Goal: Task Accomplishment & Management: Complete application form

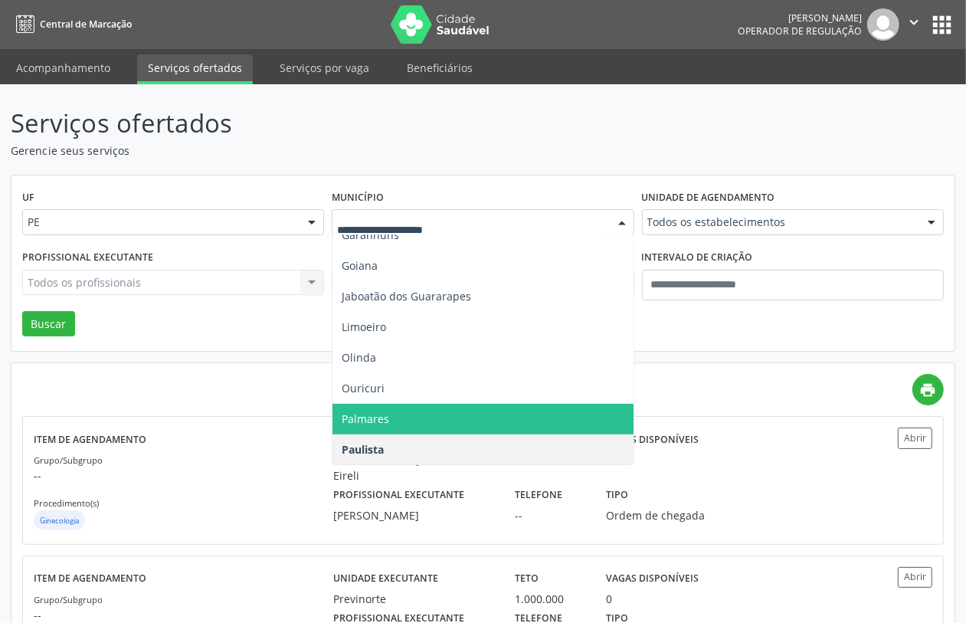
scroll to position [574, 0]
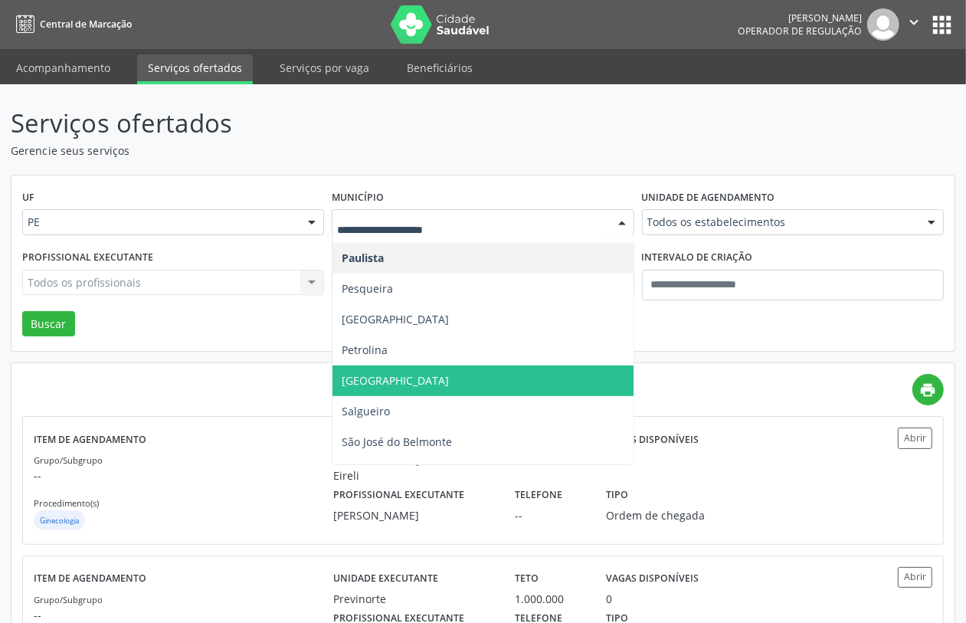
click at [394, 387] on span "Recife" at bounding box center [482, 380] width 300 height 31
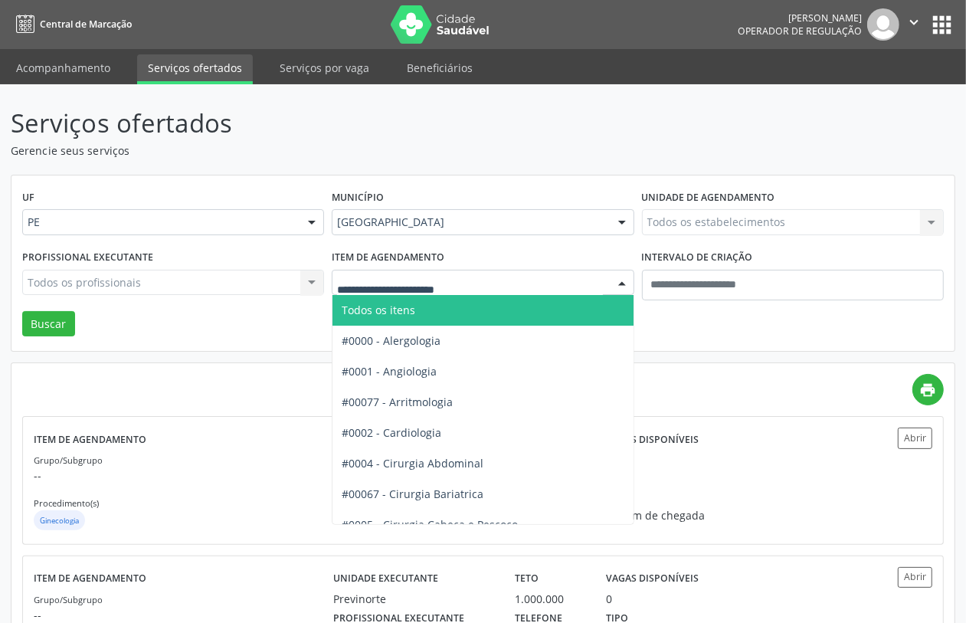
click at [441, 316] on span "Todos os itens" at bounding box center [544, 310] width 424 height 31
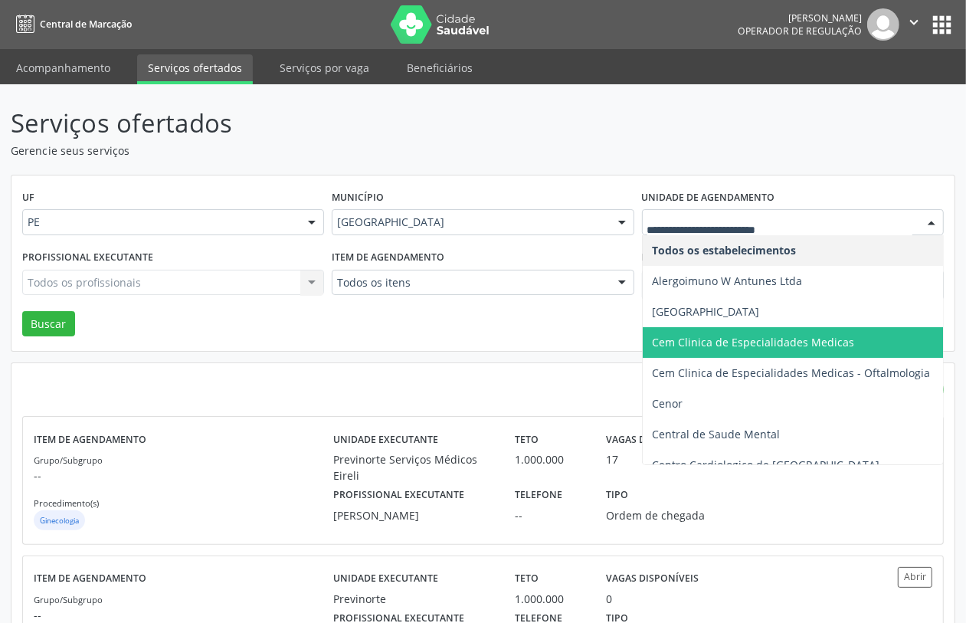
scroll to position [383, 0]
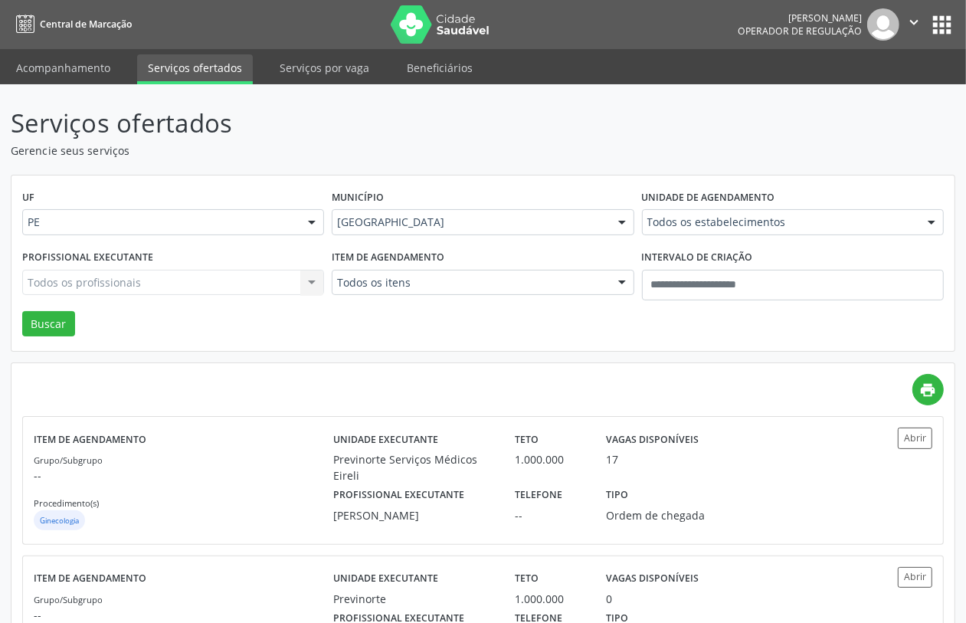
drag, startPoint x: 642, startPoint y: 433, endPoint x: 768, endPoint y: 174, distance: 288.0
click at [768, 175] on div "UF PE PE Nenhum resultado encontrado para: " " Não há nenhuma opção para ser ex…" at bounding box center [482, 263] width 943 height 176
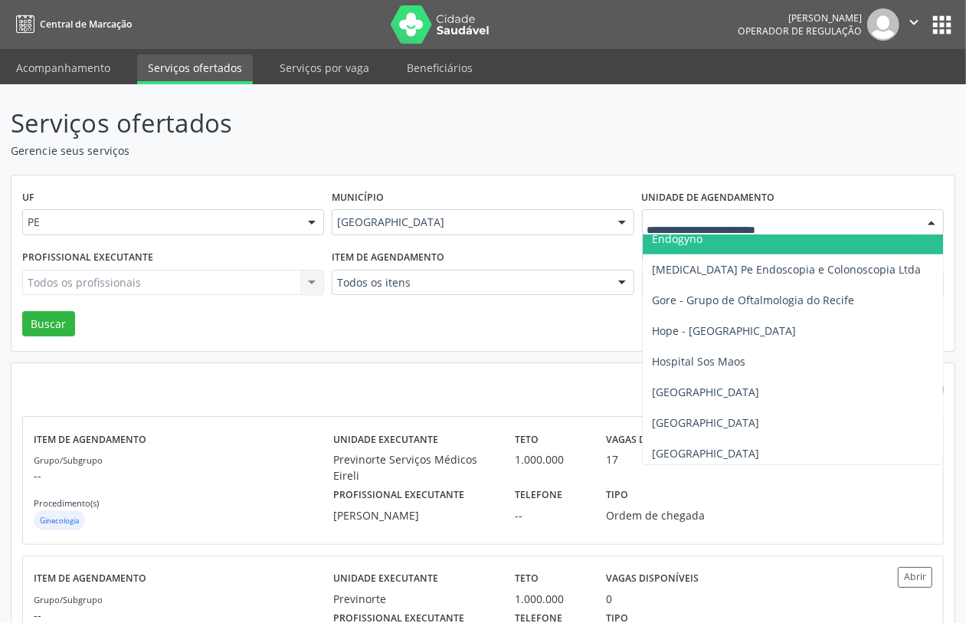
scroll to position [1149, 0]
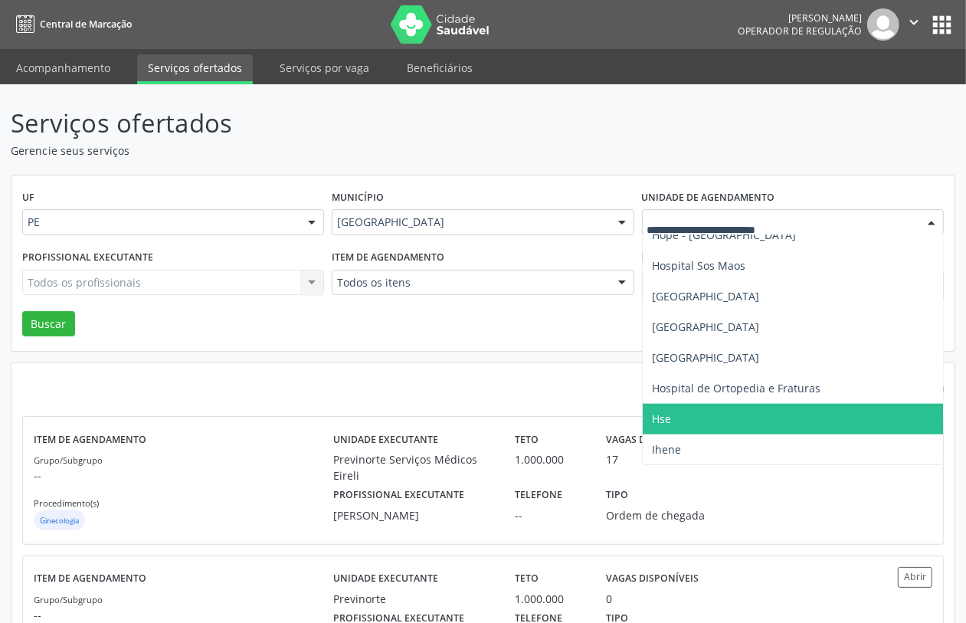
click at [694, 410] on span "Hse" at bounding box center [834, 419] width 384 height 31
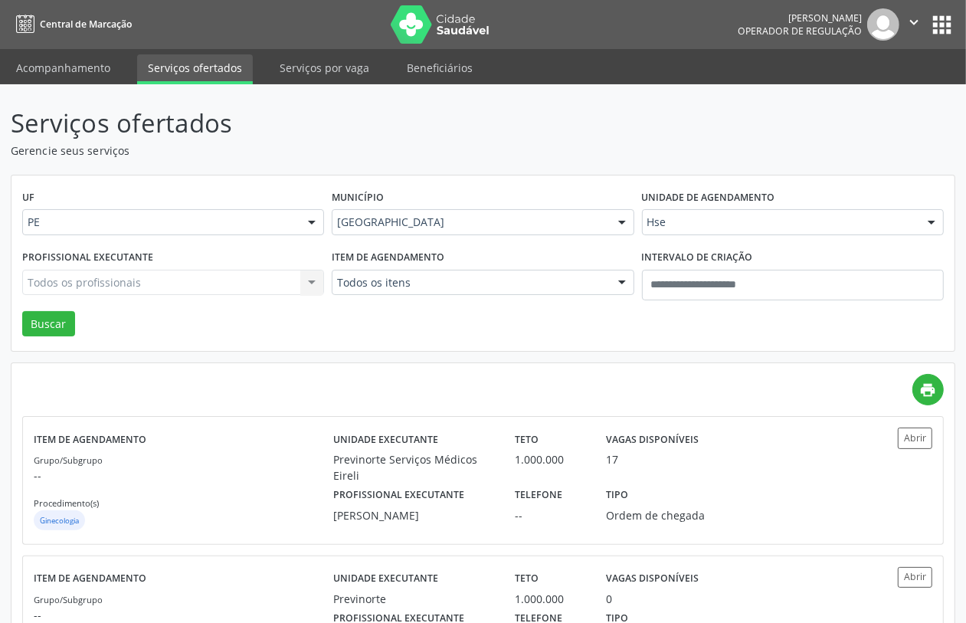
click at [221, 287] on div "Todos os profissionais Todos os profissionais Adalberto Aguiar Interaminense Ju…" at bounding box center [173, 283] width 302 height 26
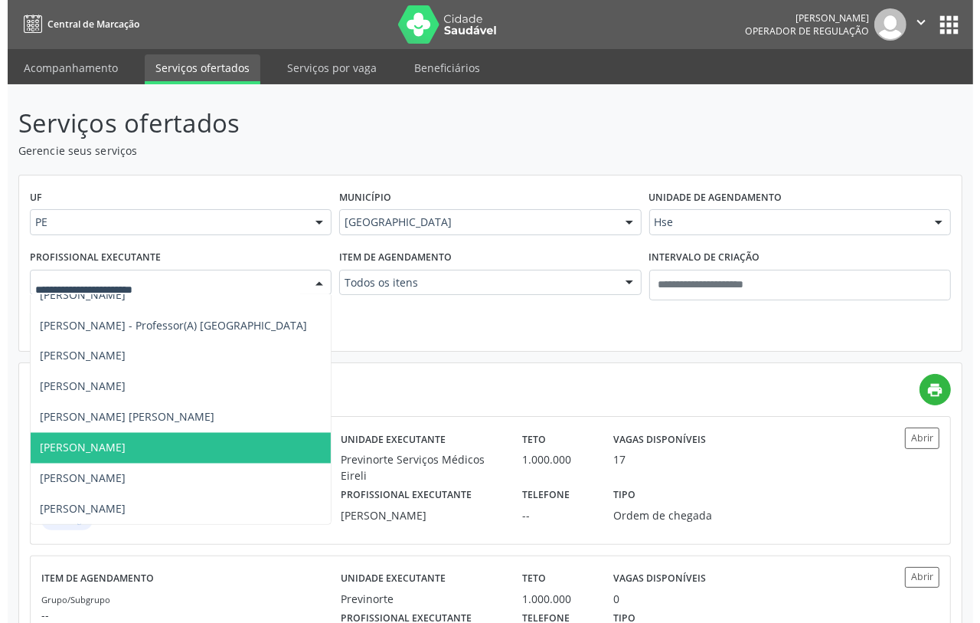
scroll to position [5934, 0]
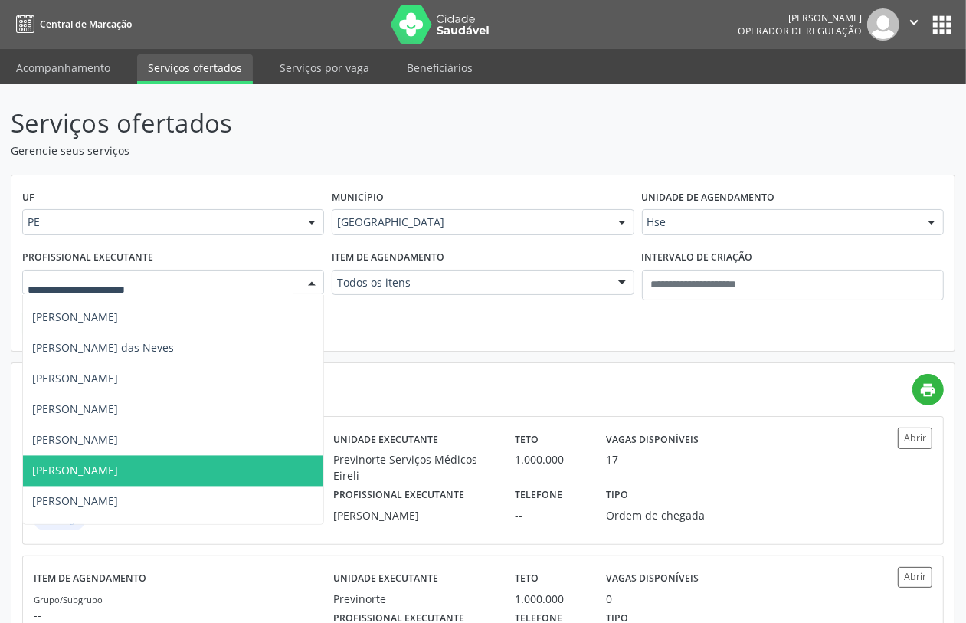
click at [189, 463] on span "Jose Julio Farias de Arruda" at bounding box center [280, 471] width 515 height 31
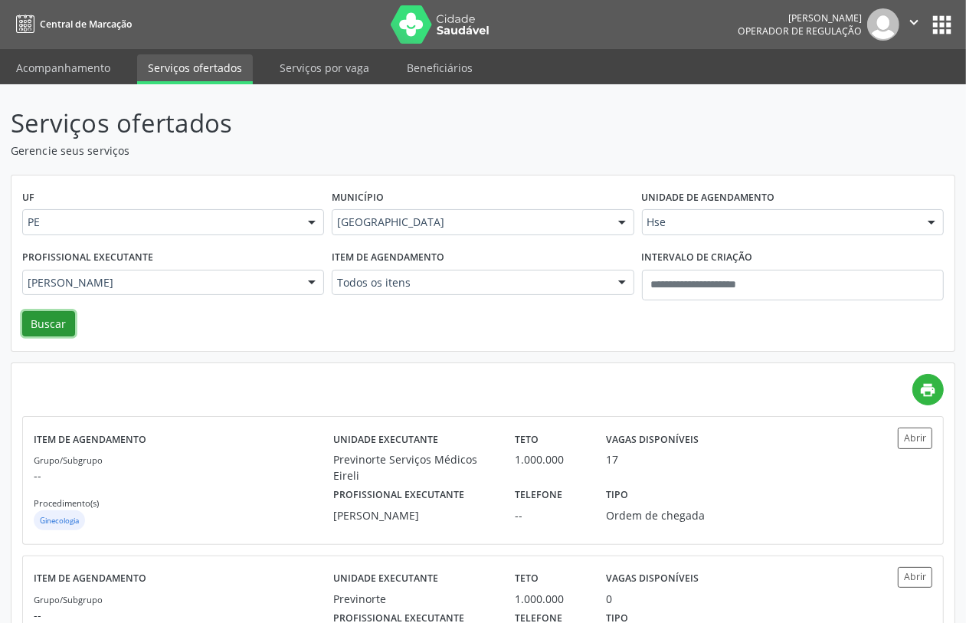
click at [51, 319] on button "Buscar" at bounding box center [48, 324] width 53 height 26
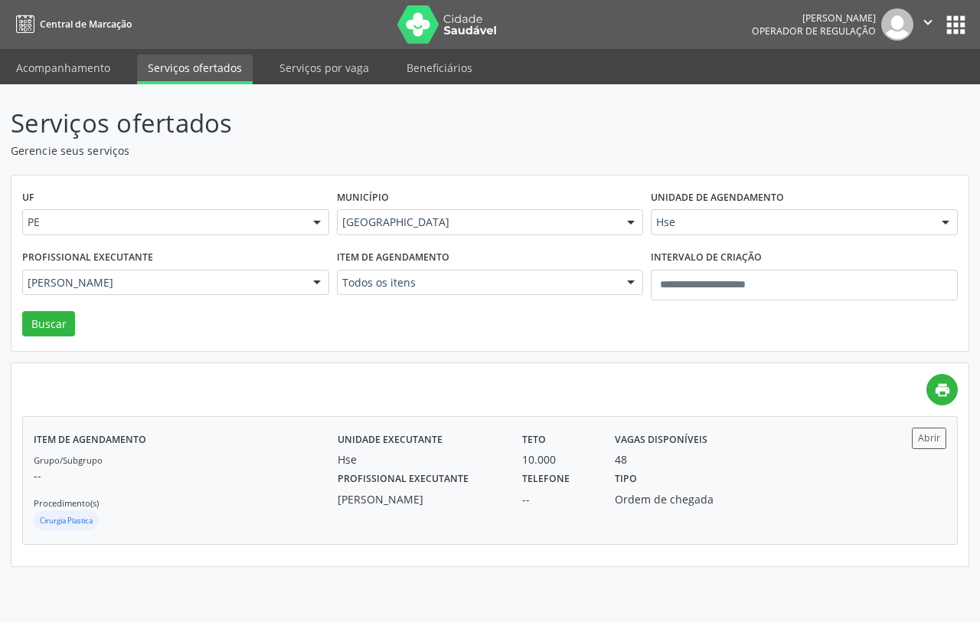
click at [205, 484] on div "Grupo/Subgrupo -- Procedimento(s) Cirurgia Plastica" at bounding box center [186, 492] width 304 height 82
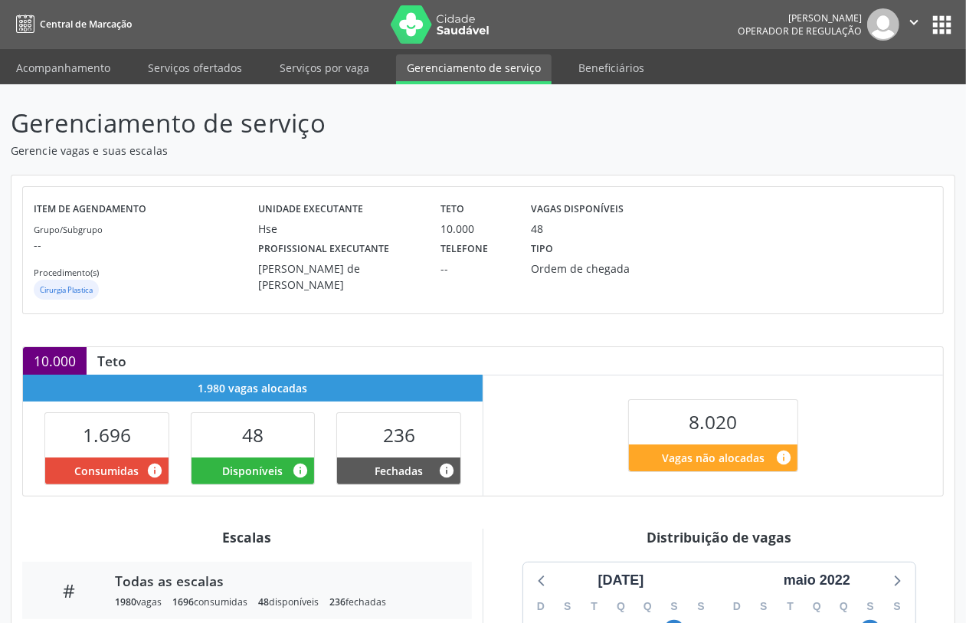
scroll to position [287, 0]
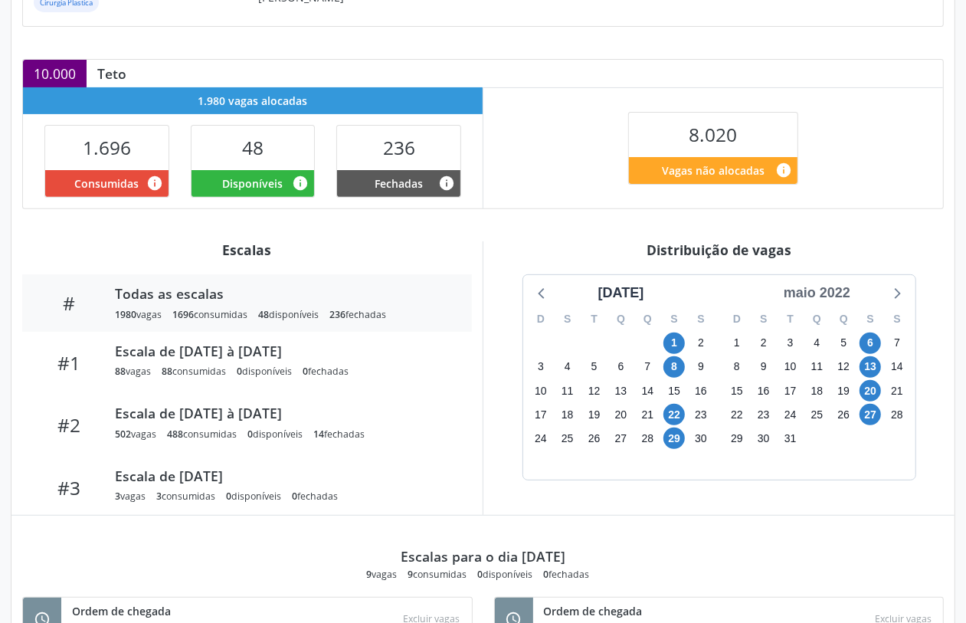
click at [835, 299] on div "maio 2022" at bounding box center [816, 293] width 79 height 21
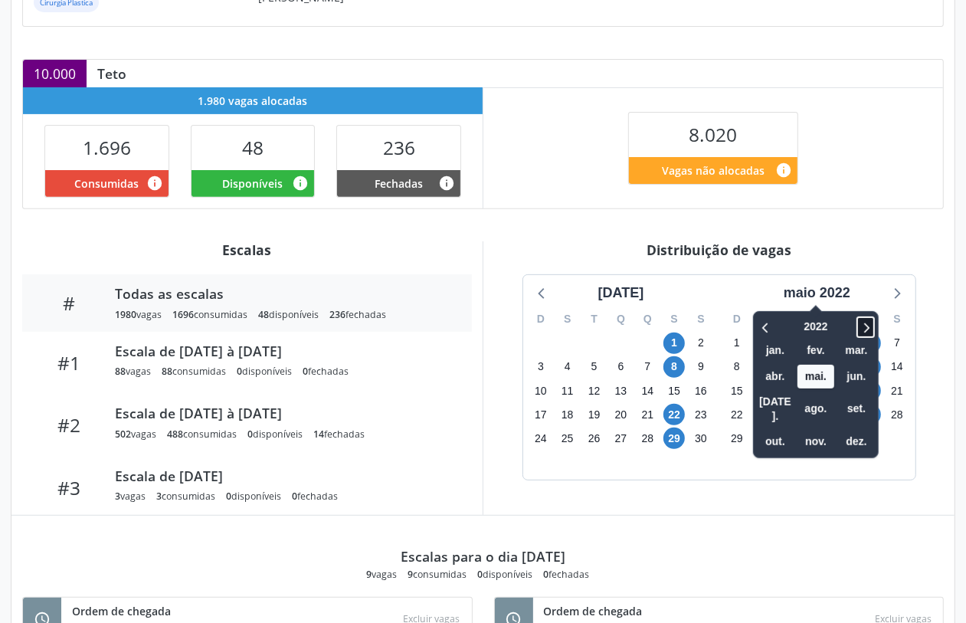
click at [864, 331] on icon at bounding box center [865, 327] width 15 height 18
click at [779, 430] on span "out." at bounding box center [775, 442] width 37 height 24
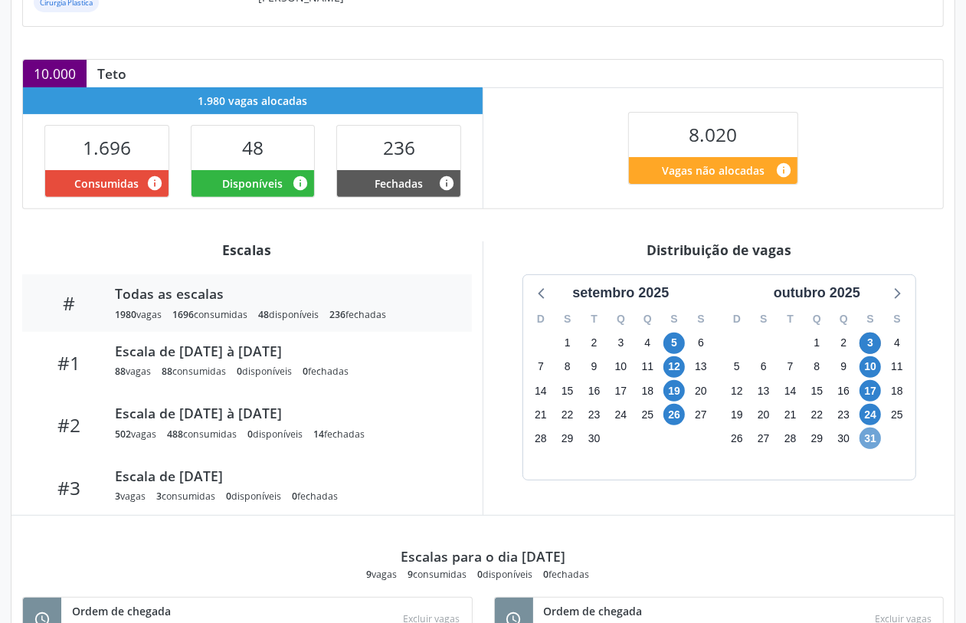
click at [871, 438] on span "31" at bounding box center [869, 437] width 21 height 21
click at [900, 287] on icon at bounding box center [896, 293] width 20 height 20
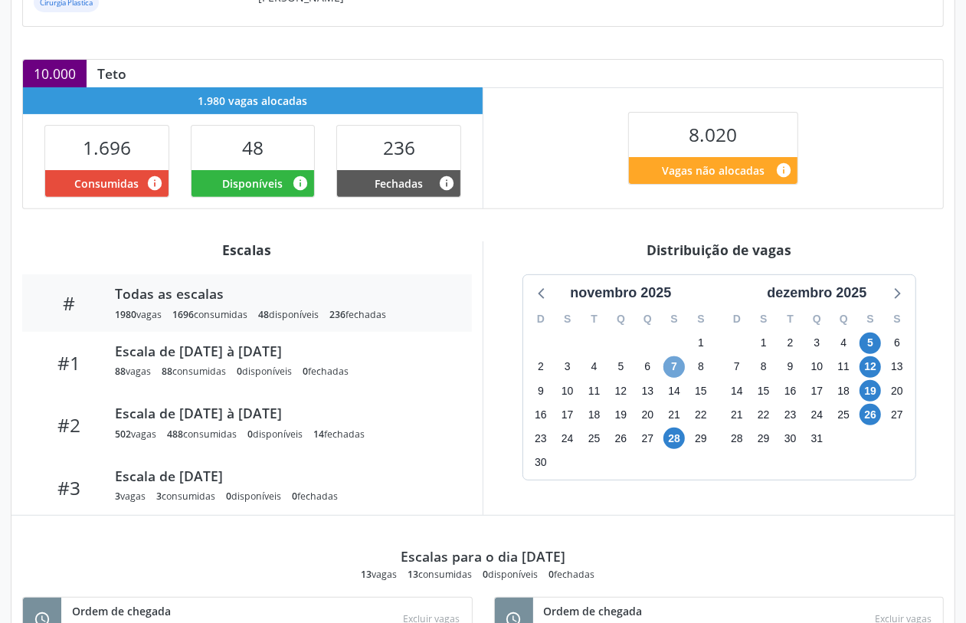
click at [672, 362] on span "7" at bounding box center [673, 366] width 21 height 21
click at [536, 292] on icon at bounding box center [542, 293] width 20 height 20
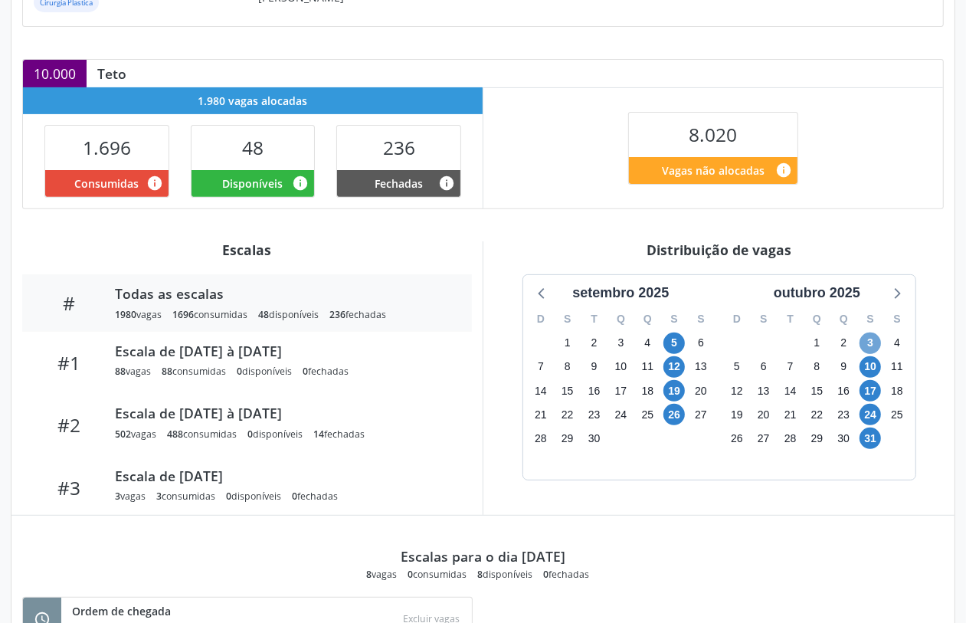
click at [867, 343] on span "3" at bounding box center [869, 342] width 21 height 21
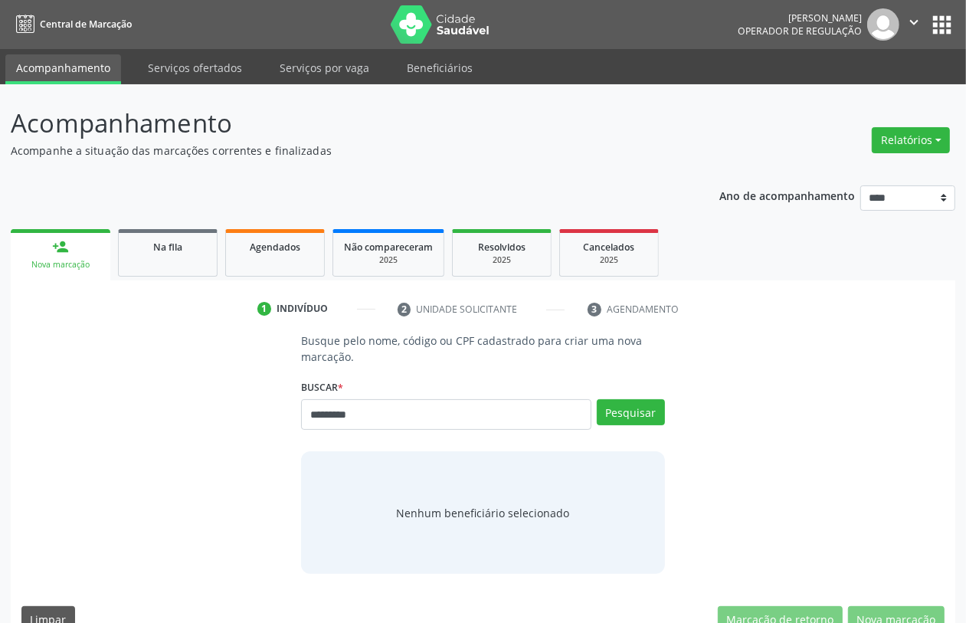
type input "*********"
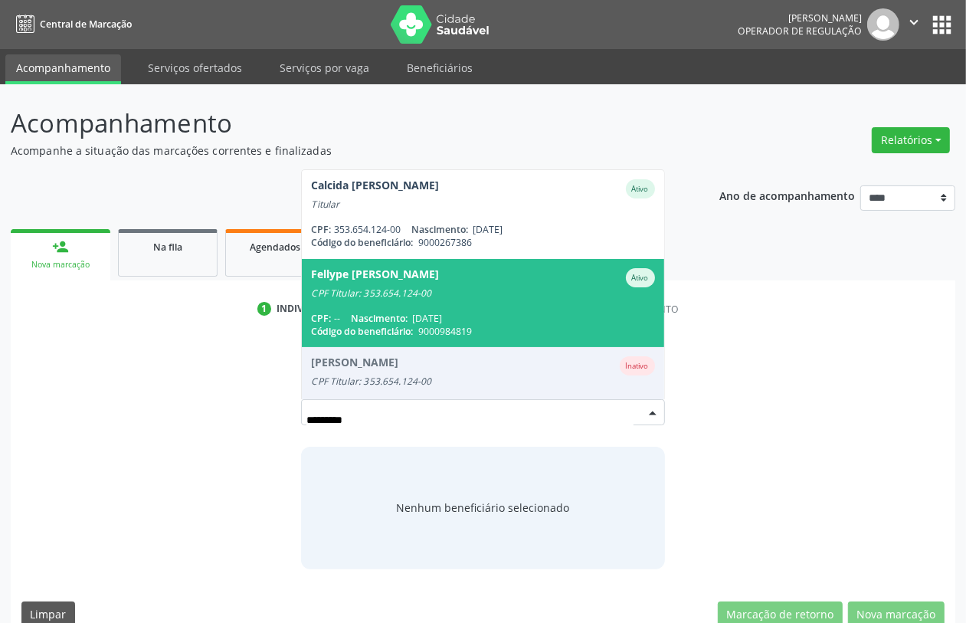
click at [498, 303] on span "Fellype [PERSON_NAME] CPF Titular: 353.654.124-00 CPF: -- Nascimento: [DATE] Có…" at bounding box center [482, 303] width 361 height 88
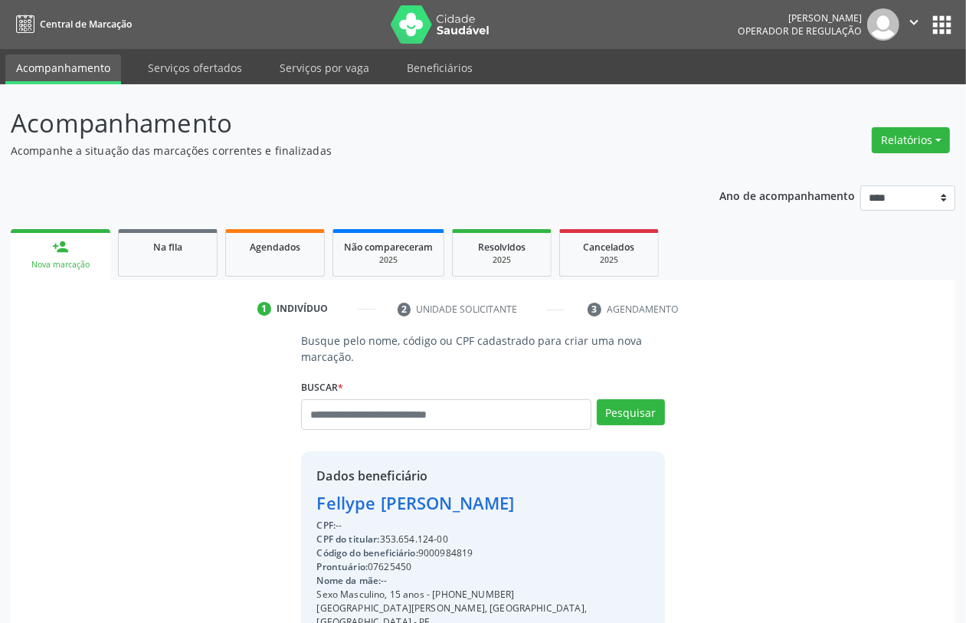
scroll to position [201, 0]
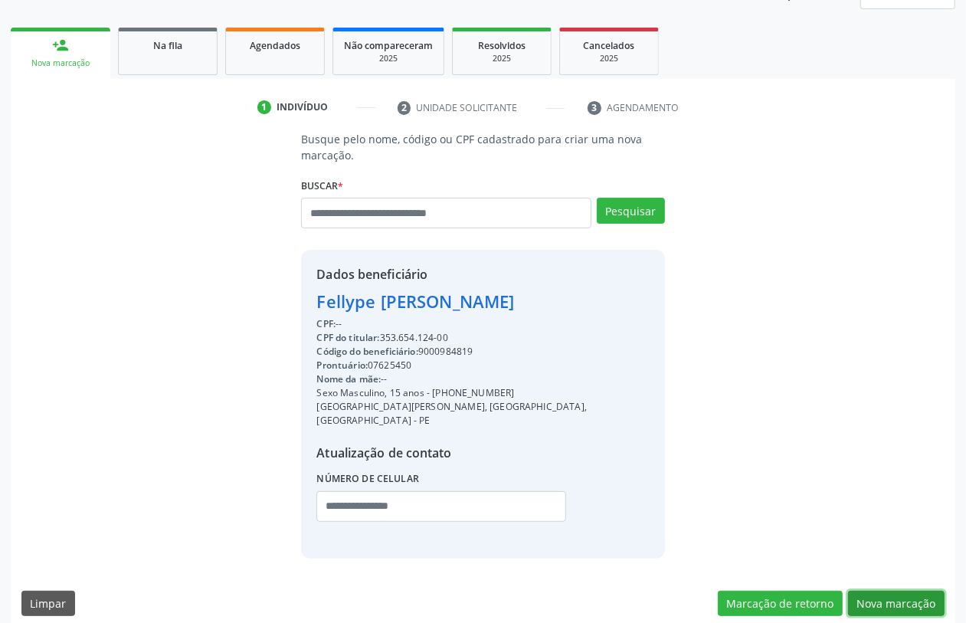
click at [883, 590] on button "Nova marcação" at bounding box center [896, 603] width 96 height 26
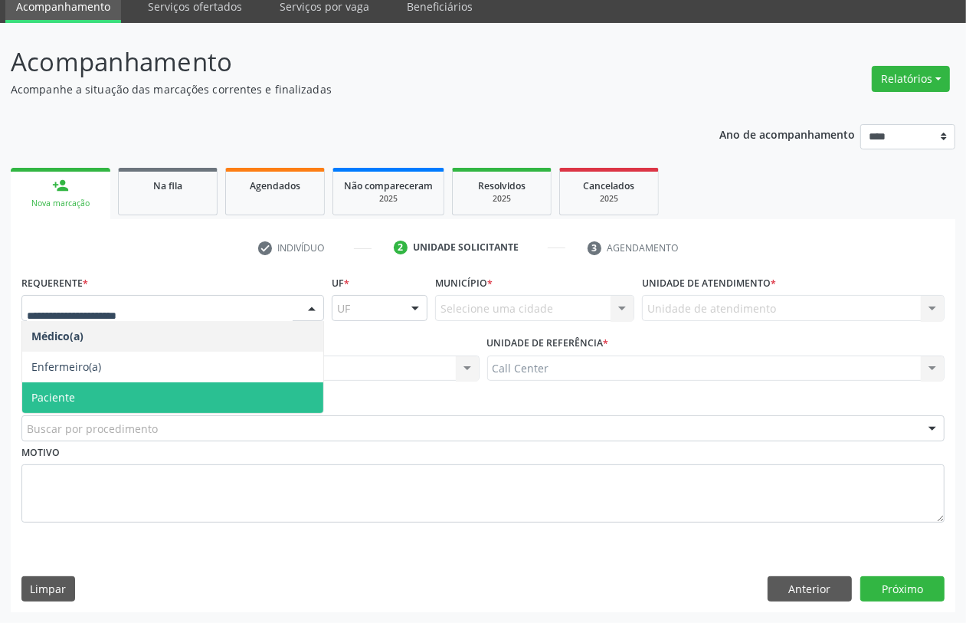
click at [82, 396] on span "Paciente" at bounding box center [172, 397] width 301 height 31
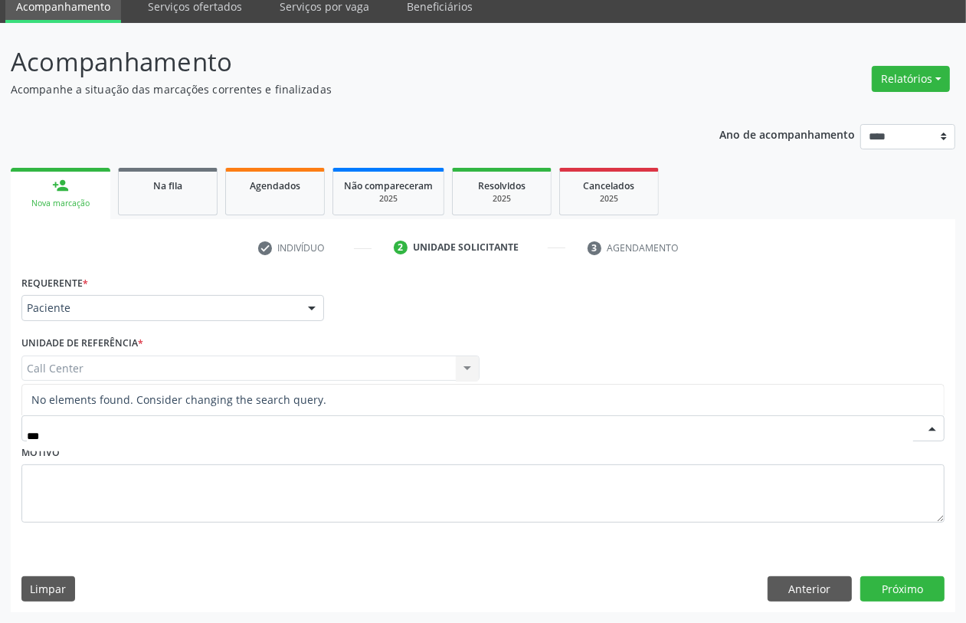
type input "**"
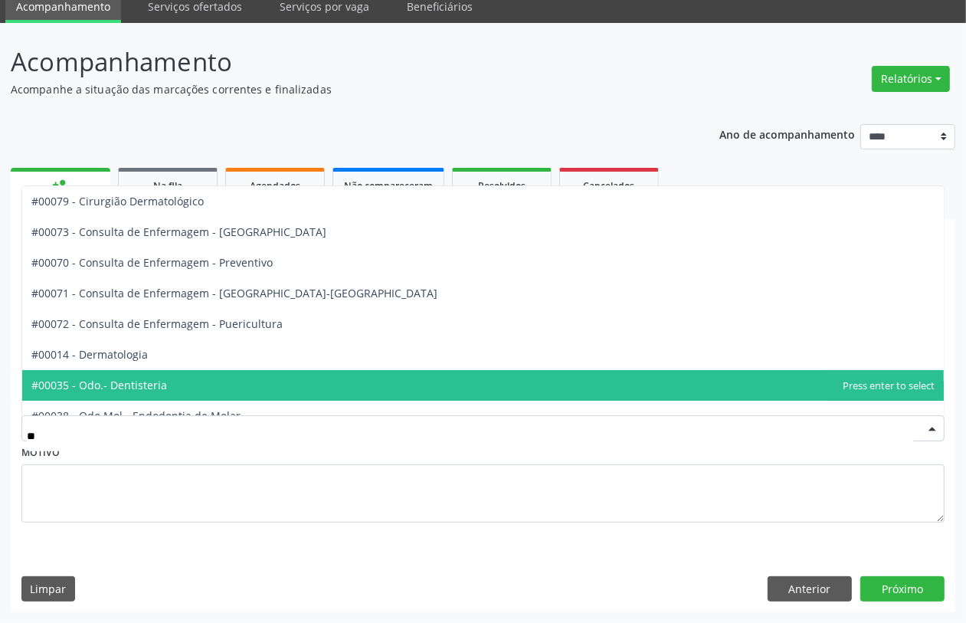
click at [140, 377] on span "#00035 - Odo.- Dentisteria" at bounding box center [99, 384] width 136 height 15
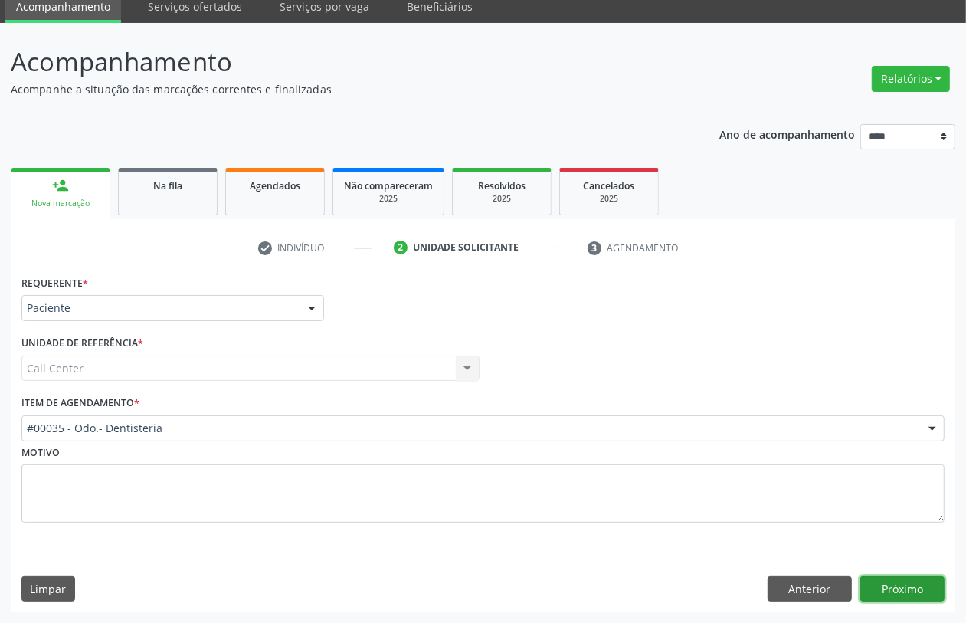
click at [877, 588] on button "Próximo" at bounding box center [902, 589] width 84 height 26
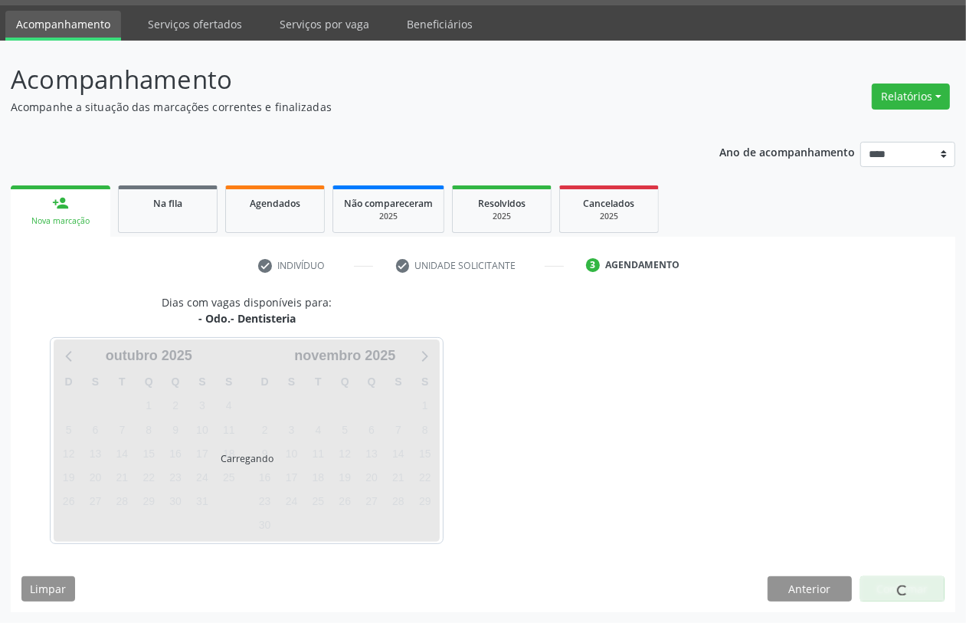
scroll to position [44, 0]
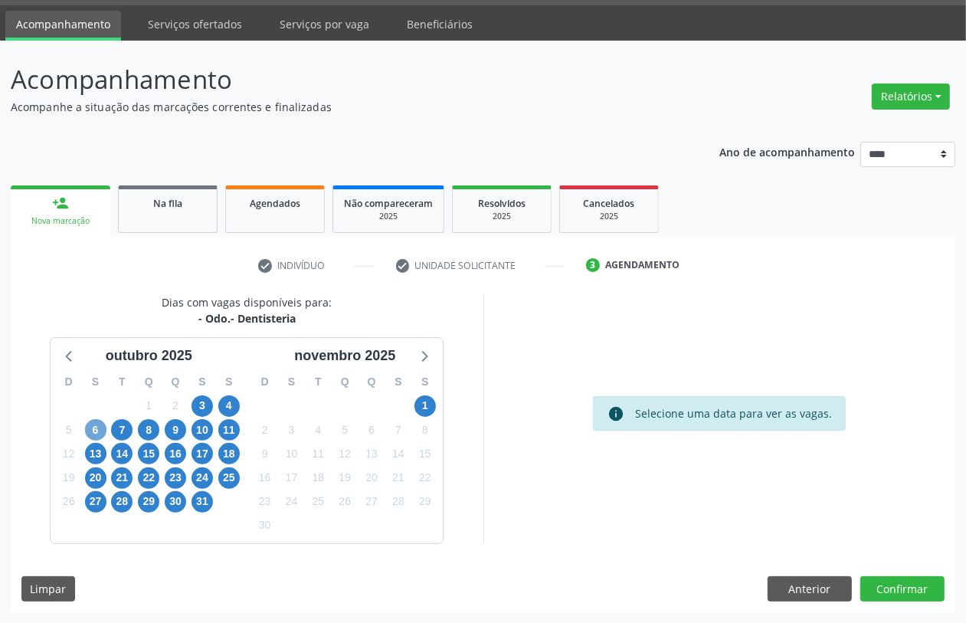
click at [86, 430] on span "6" at bounding box center [95, 429] width 21 height 21
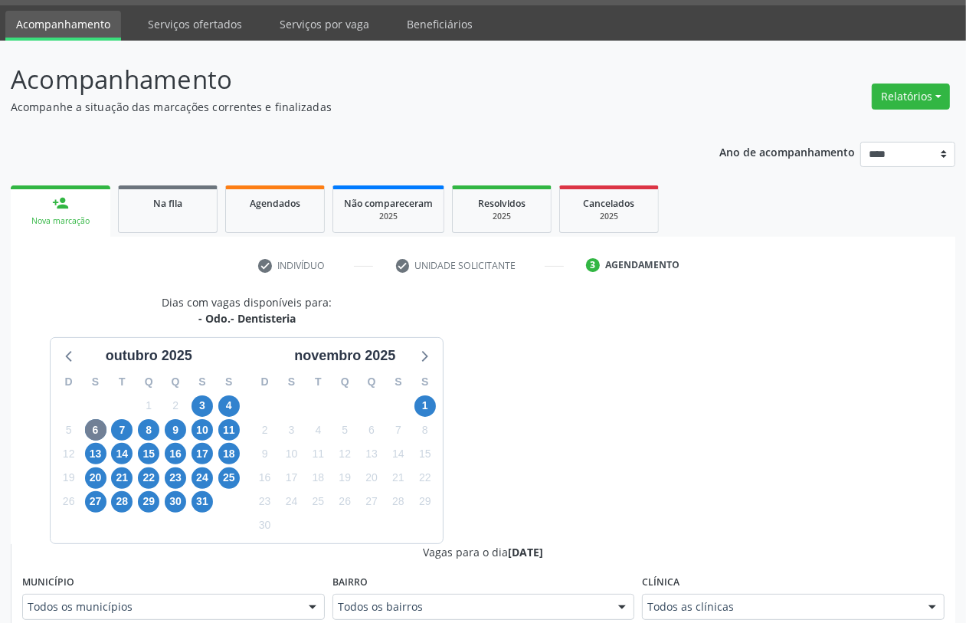
scroll to position [51, 0]
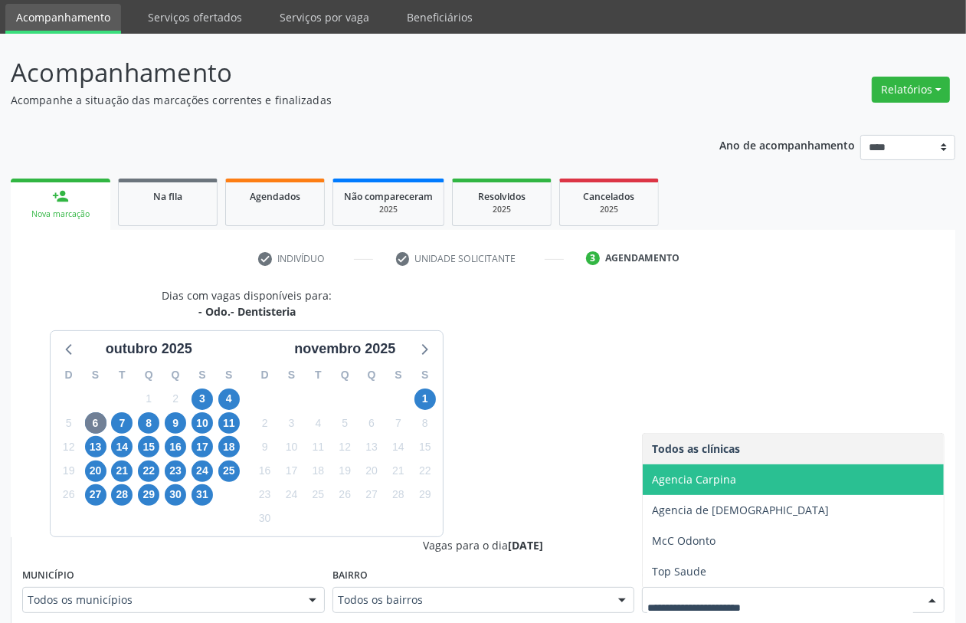
click at [691, 490] on span "Agencia Carpina" at bounding box center [792, 479] width 301 height 31
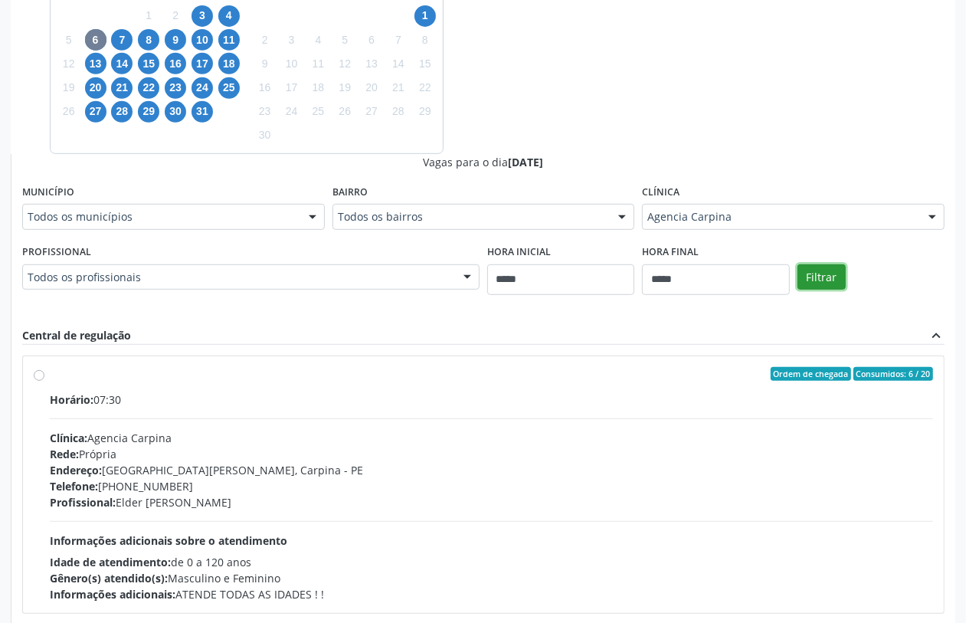
click at [837, 281] on button "Filtrar" at bounding box center [821, 277] width 48 height 26
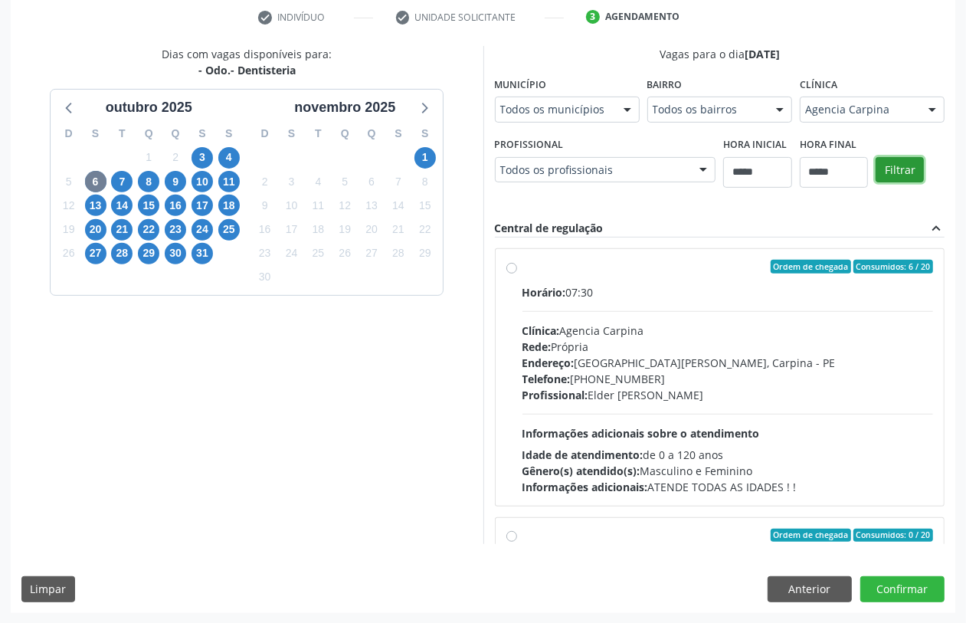
scroll to position [242, 0]
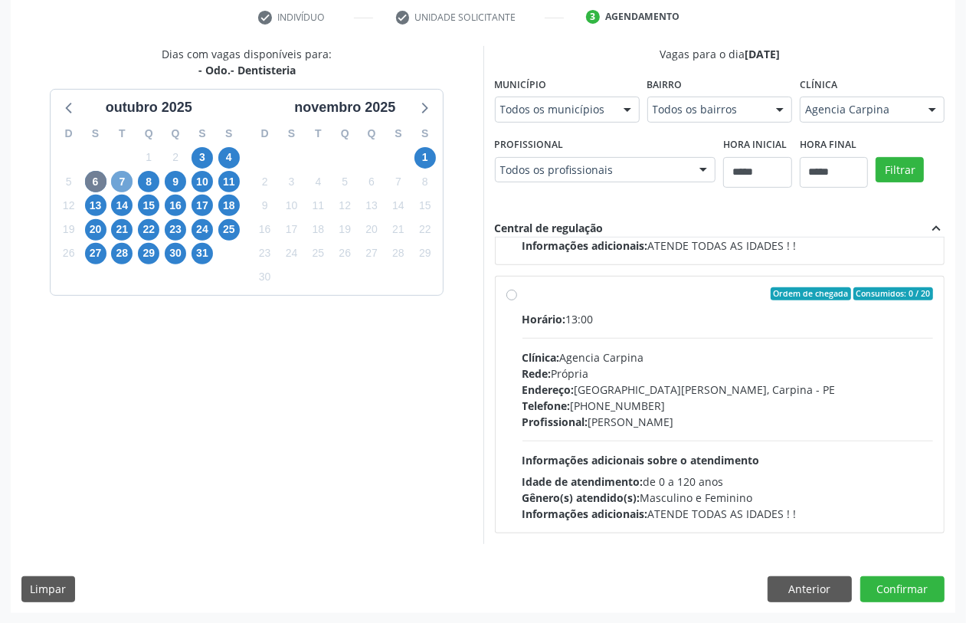
click at [116, 185] on span "7" at bounding box center [121, 181] width 21 height 21
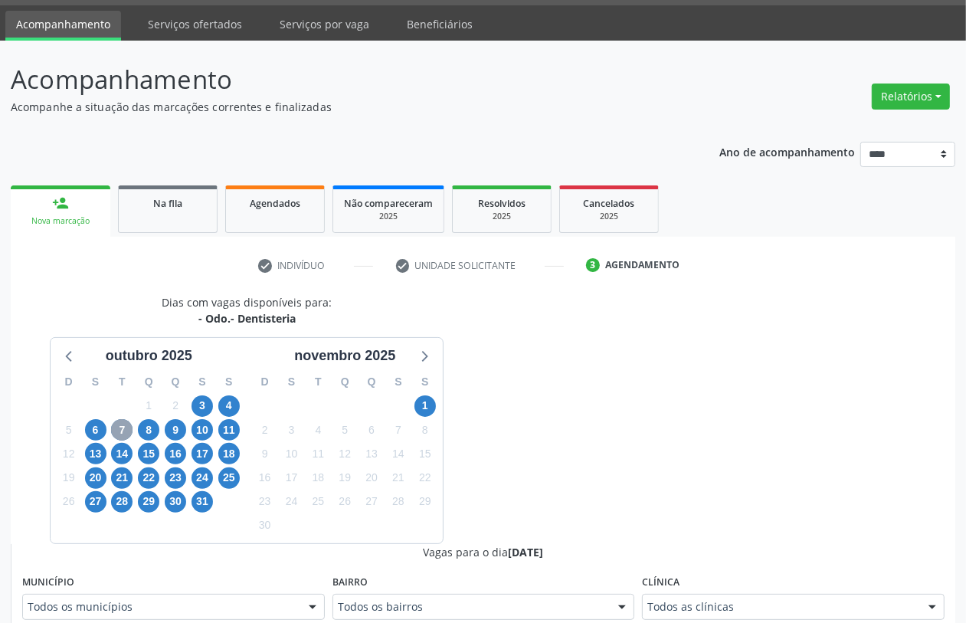
scroll to position [292, 0]
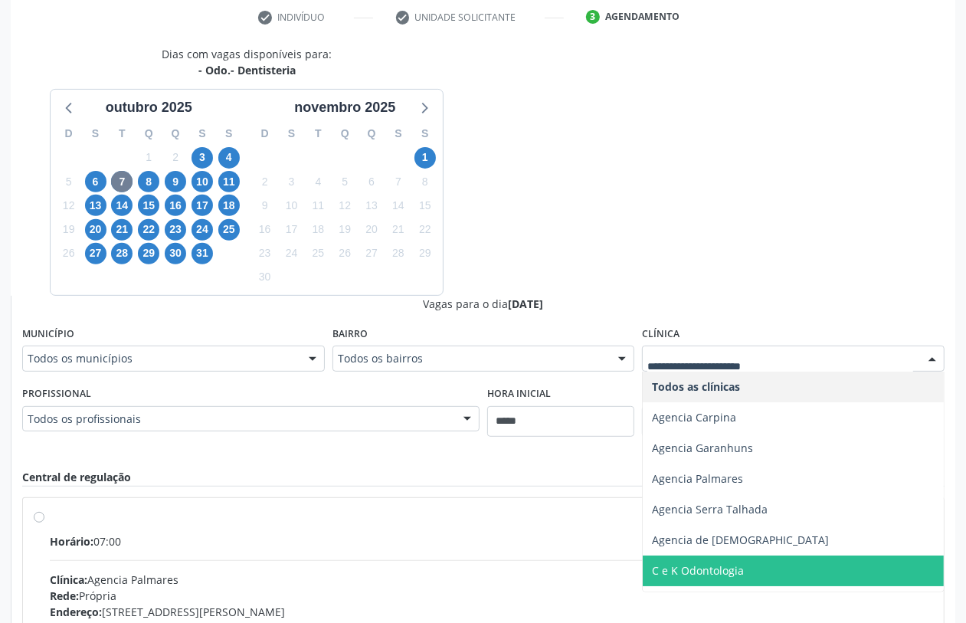
click at [701, 567] on span "C e K Odontologia" at bounding box center [698, 570] width 92 height 15
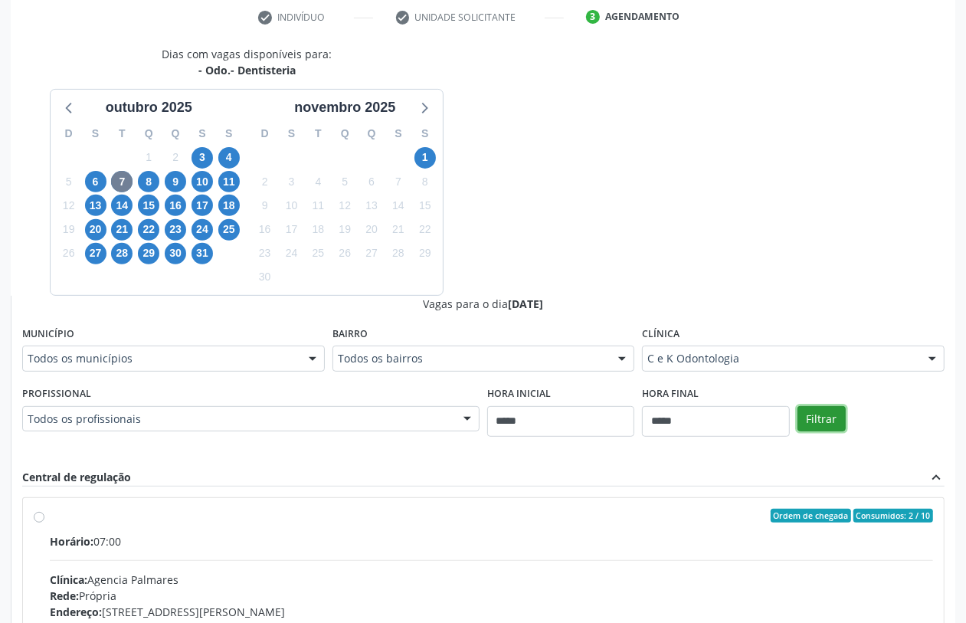
click at [831, 417] on button "Filtrar" at bounding box center [821, 419] width 48 height 26
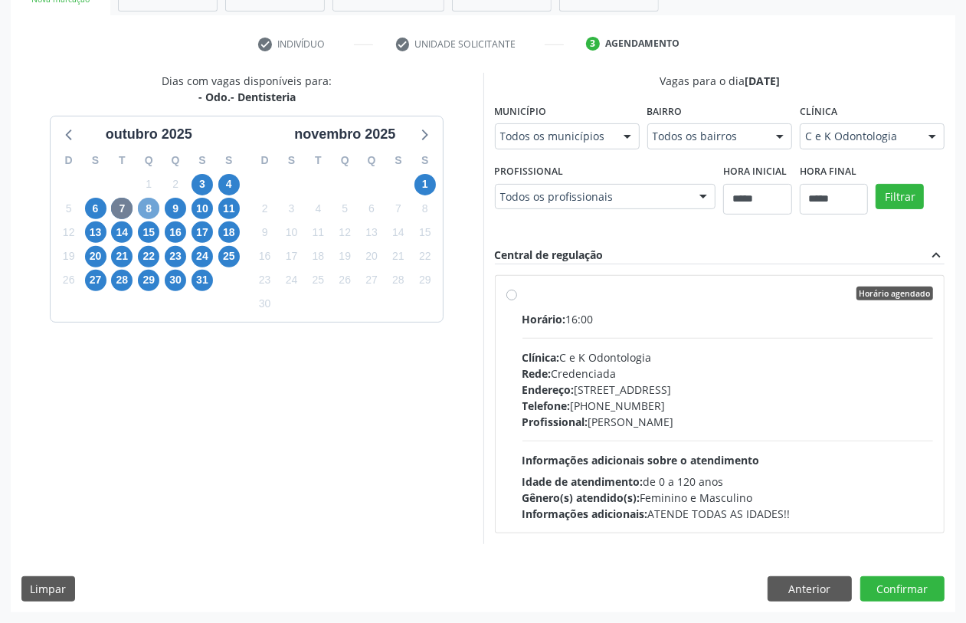
click at [153, 208] on span "8" at bounding box center [148, 208] width 21 height 21
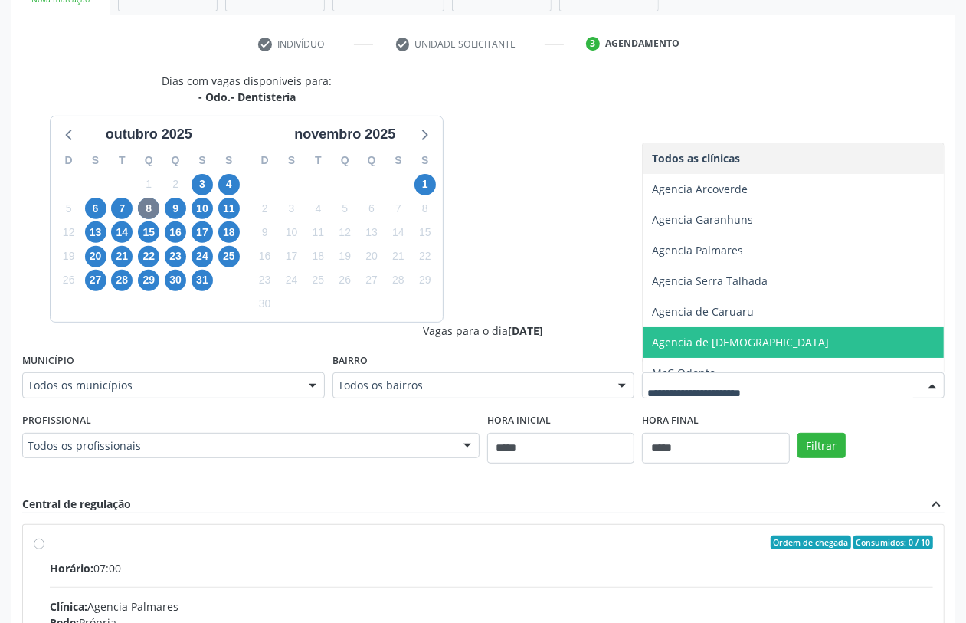
scroll to position [47, 0]
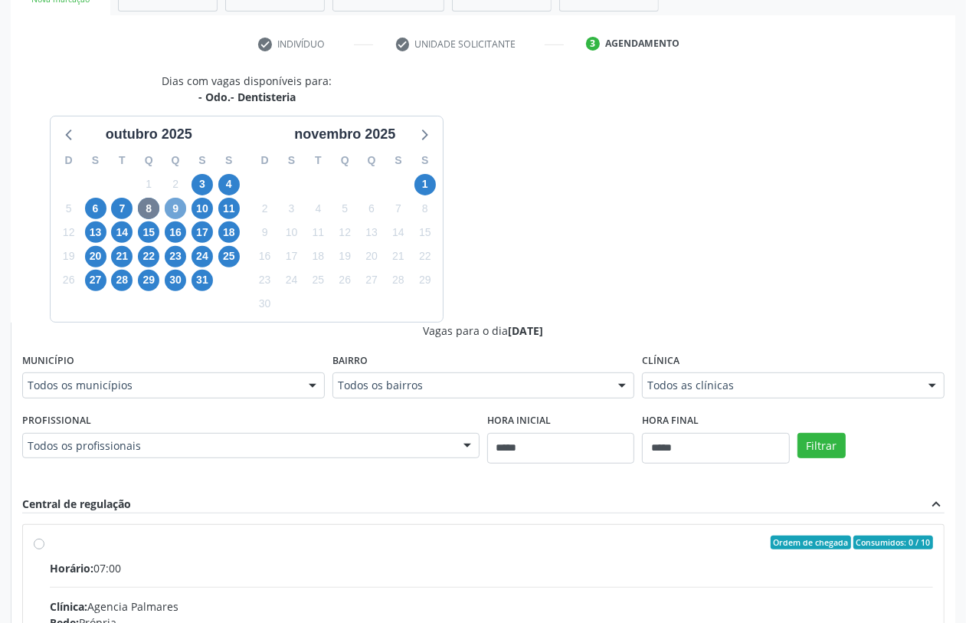
click at [177, 205] on span "9" at bounding box center [175, 208] width 21 height 21
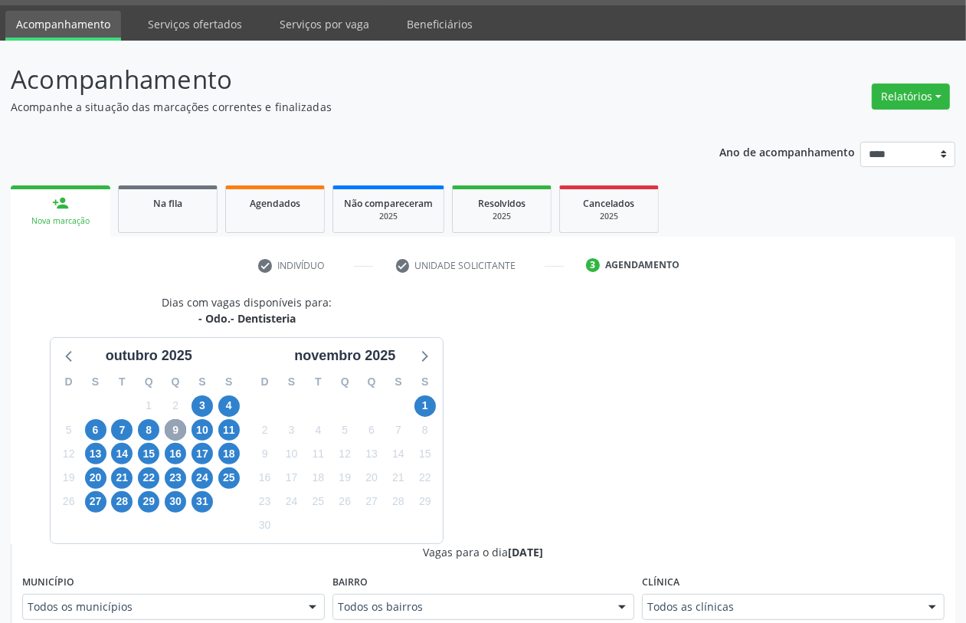
scroll to position [265, 0]
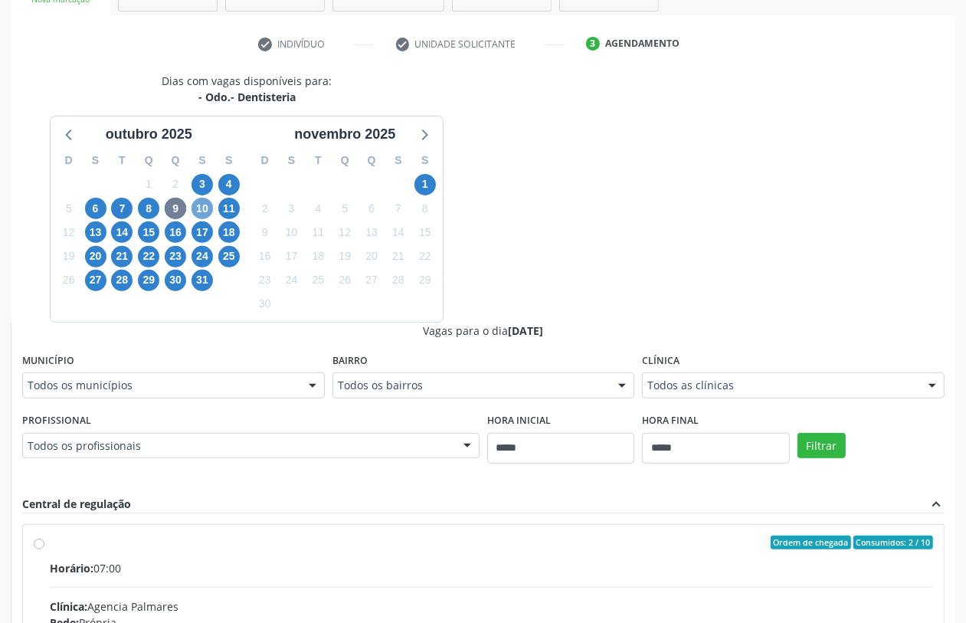
click at [196, 211] on span "10" at bounding box center [201, 208] width 21 height 21
drag, startPoint x: 90, startPoint y: 234, endPoint x: 132, endPoint y: 247, distance: 44.8
click at [90, 234] on span "13" at bounding box center [95, 231] width 21 height 21
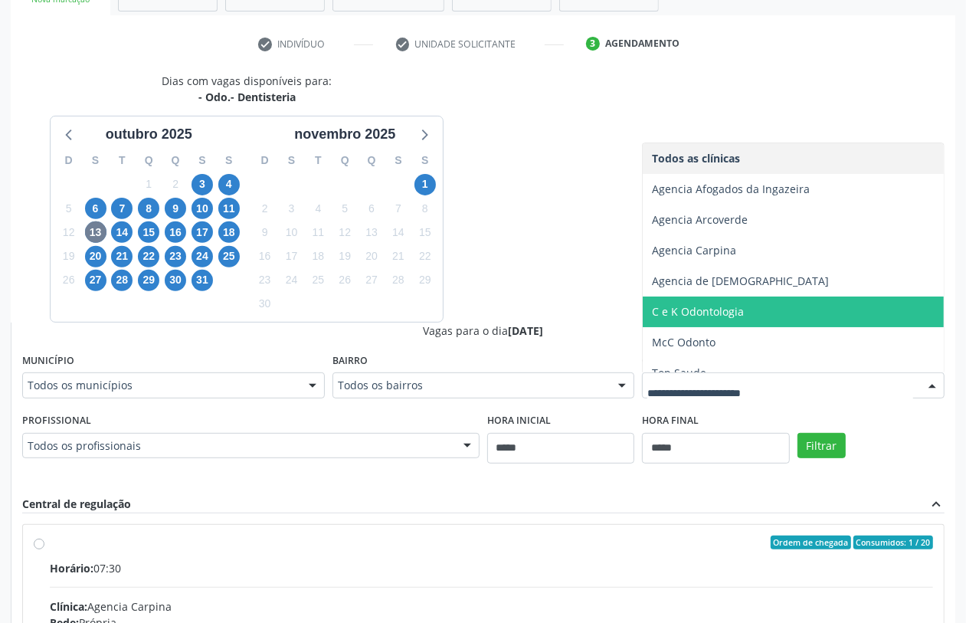
click at [701, 322] on span "C e K Odontologia" at bounding box center [792, 311] width 301 height 31
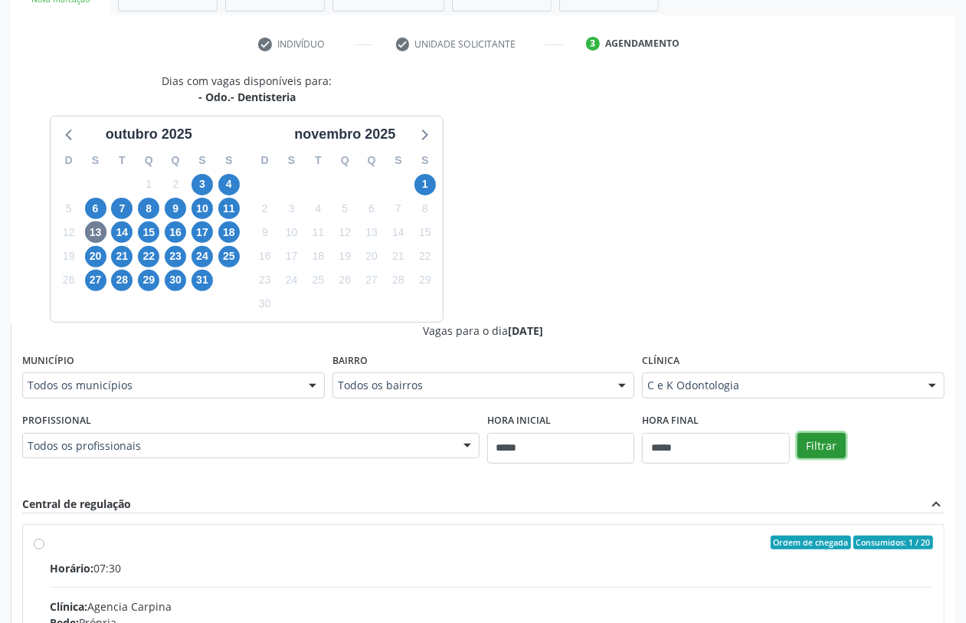
click at [821, 441] on button "Filtrar" at bounding box center [821, 446] width 48 height 26
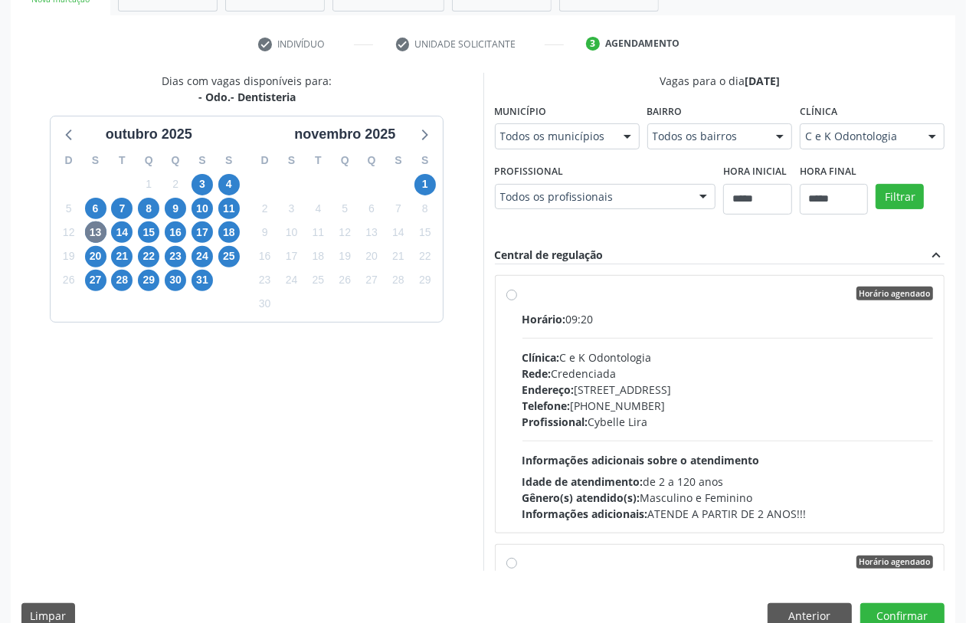
click at [586, 186] on div "Todos os profissionais" at bounding box center [605, 197] width 221 height 26
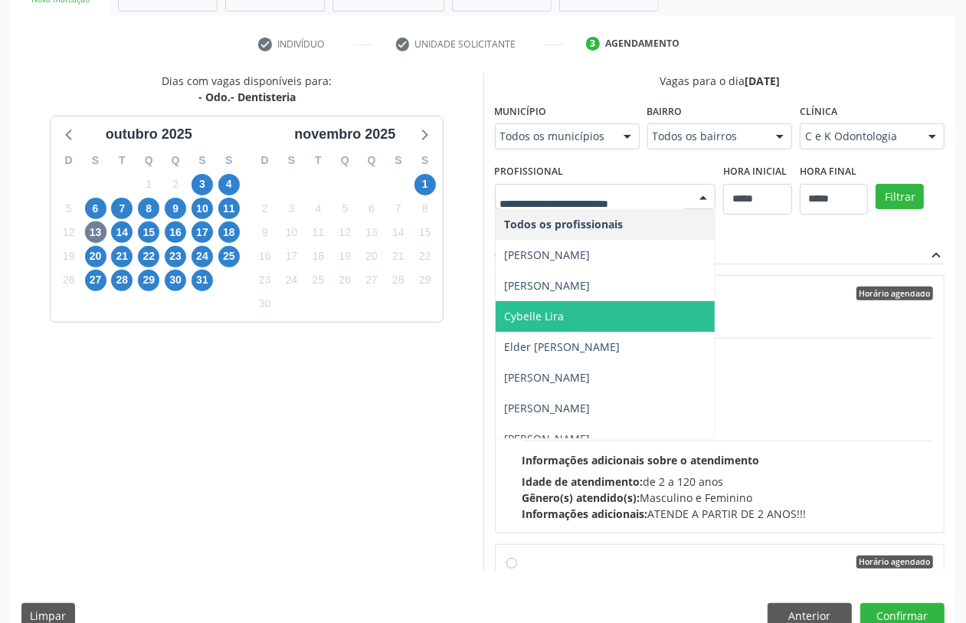
click at [570, 314] on span "Cybelle Lira" at bounding box center [605, 316] width 220 height 31
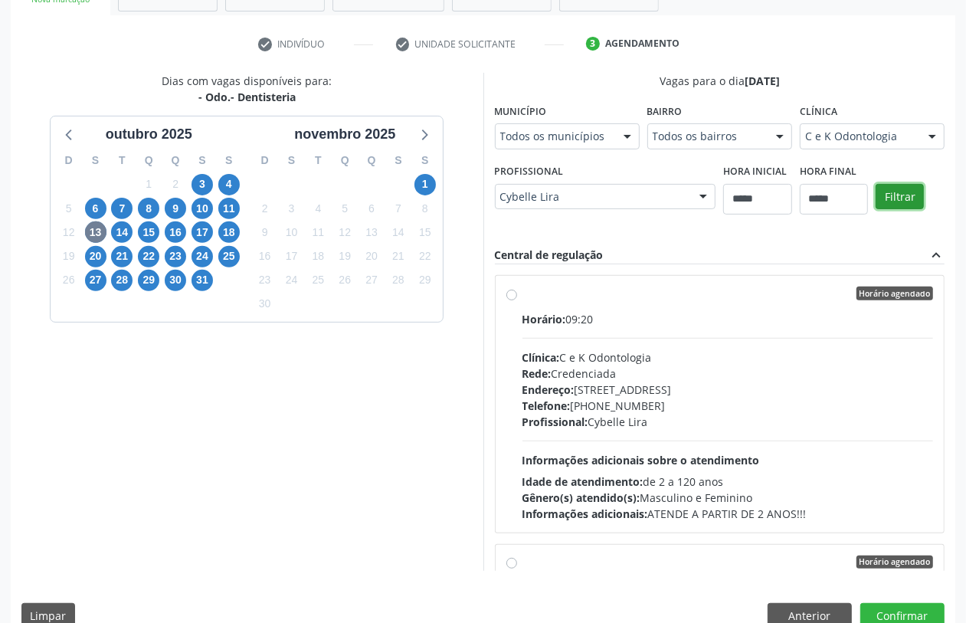
click at [890, 201] on button "Filtrar" at bounding box center [899, 197] width 48 height 26
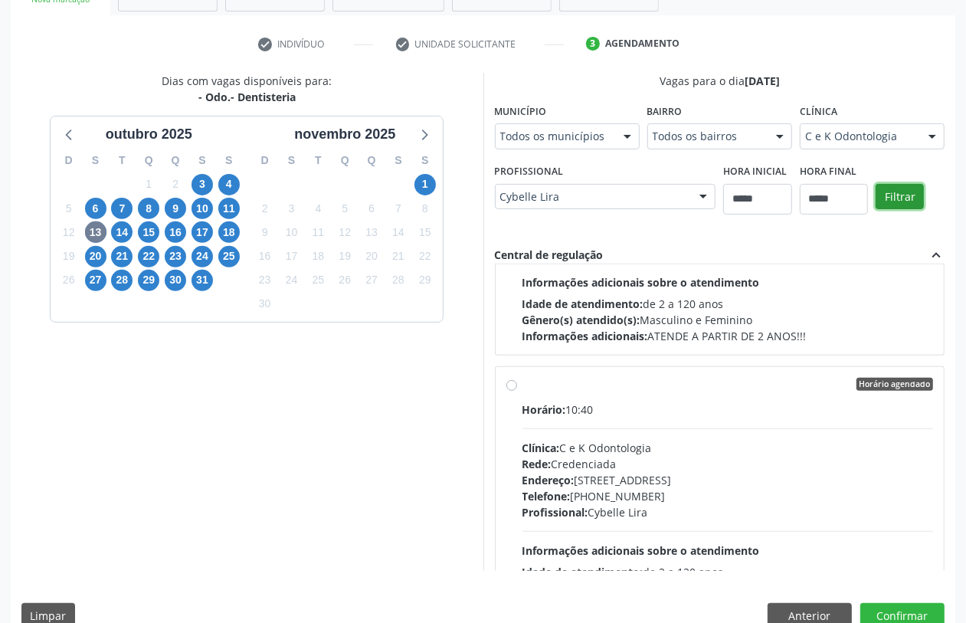
scroll to position [0, 0]
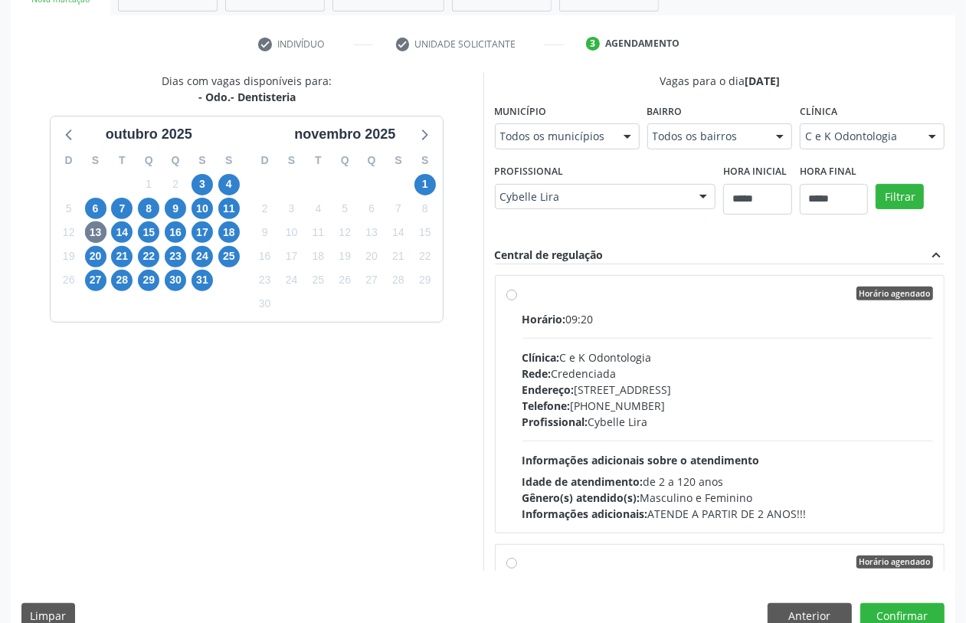
click at [616, 393] on div "Endereço: [STREET_ADDRESS]" at bounding box center [727, 389] width 411 height 16
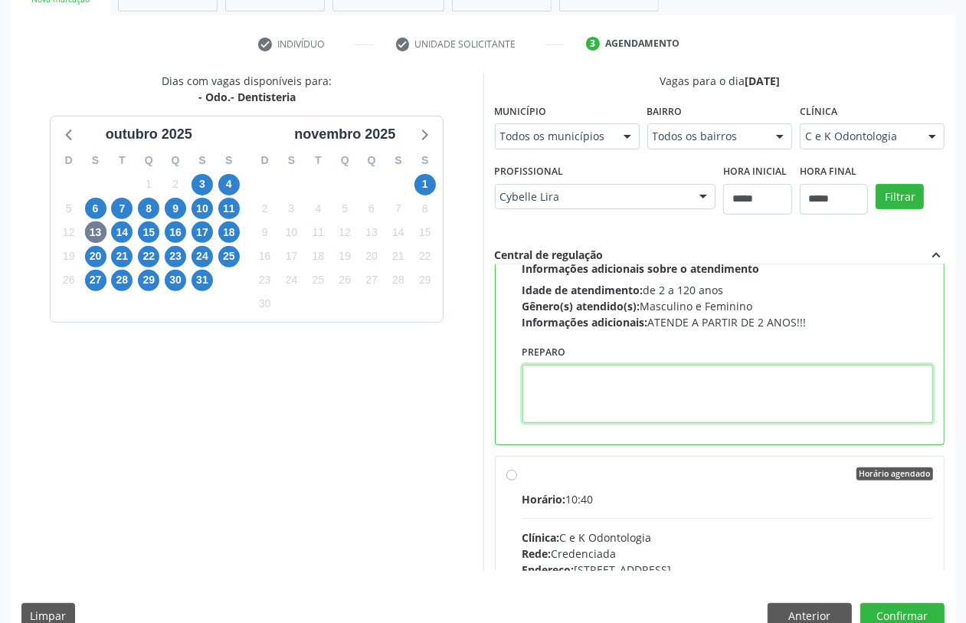
paste textarea "**********"
type textarea "**********"
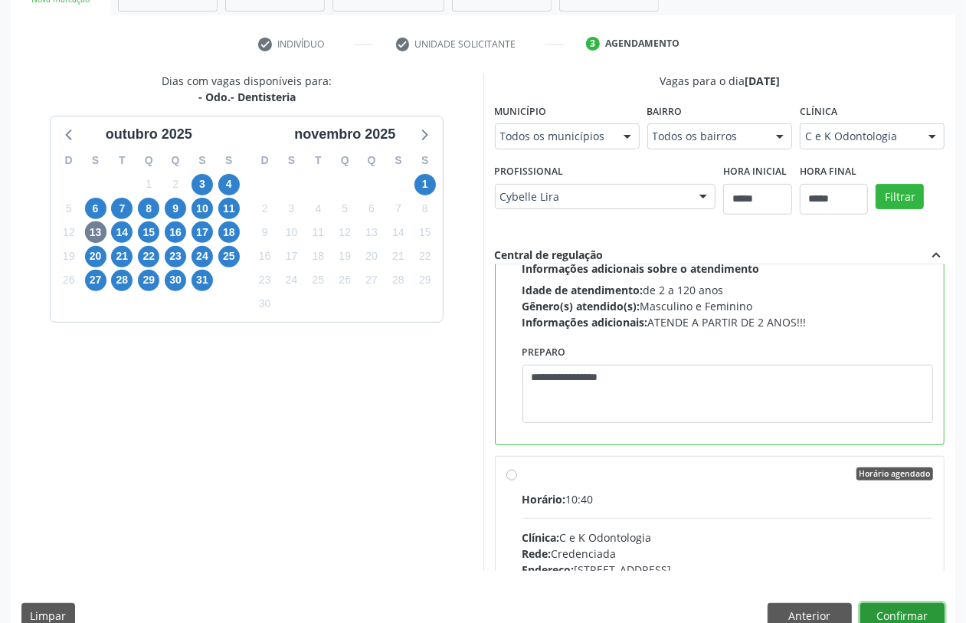
click at [897, 606] on button "Confirmar" at bounding box center [902, 616] width 84 height 26
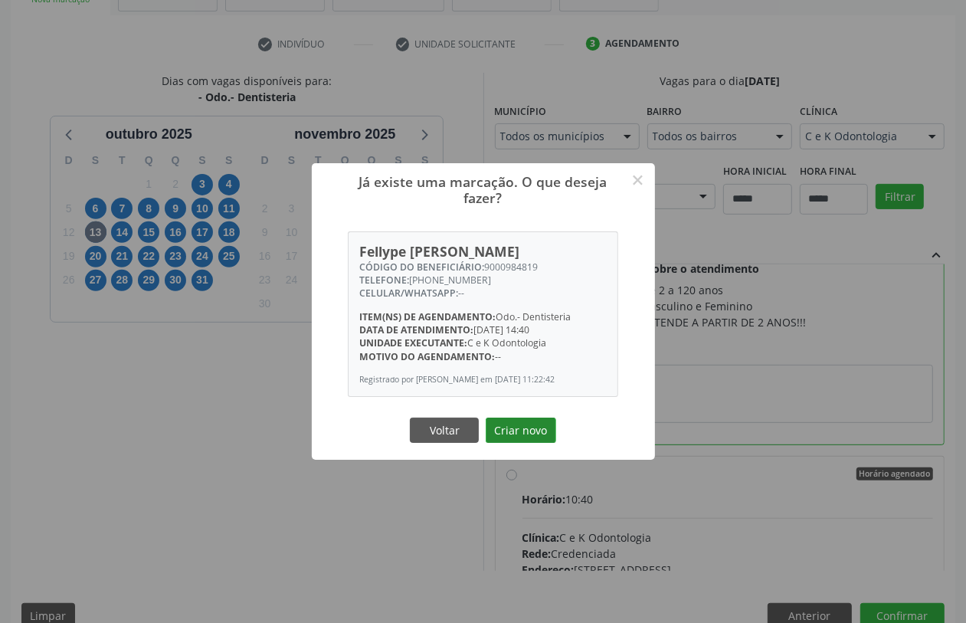
click at [521, 421] on button "Criar novo" at bounding box center [520, 430] width 70 height 26
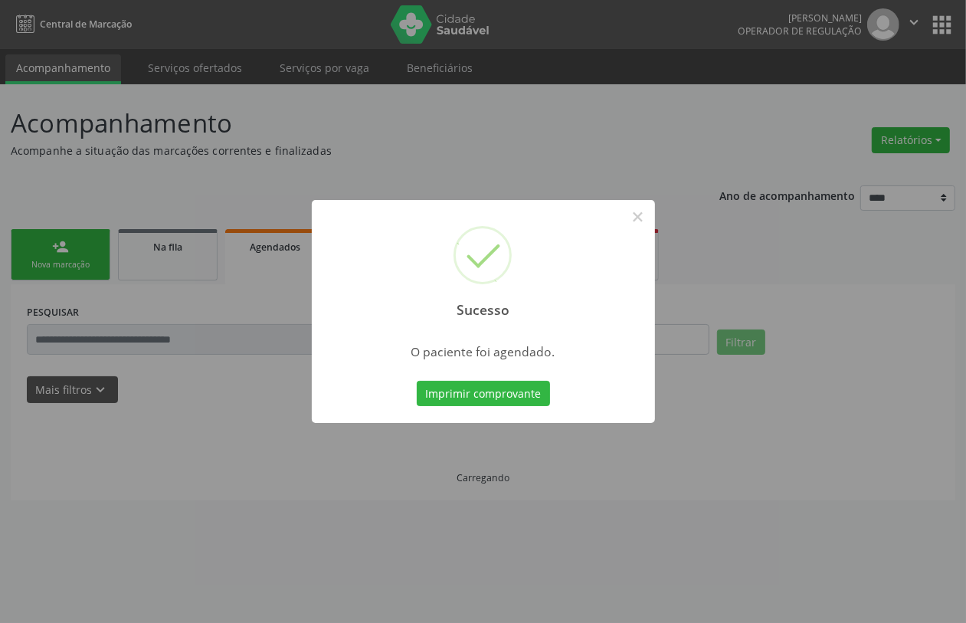
scroll to position [0, 0]
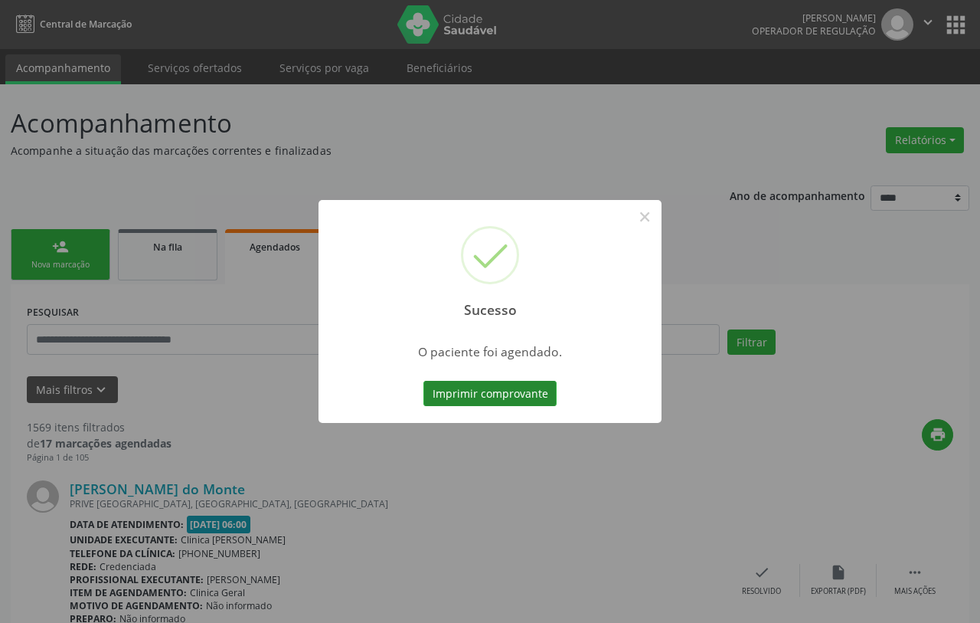
click at [505, 392] on button "Imprimir comprovante" at bounding box center [489, 394] width 133 height 26
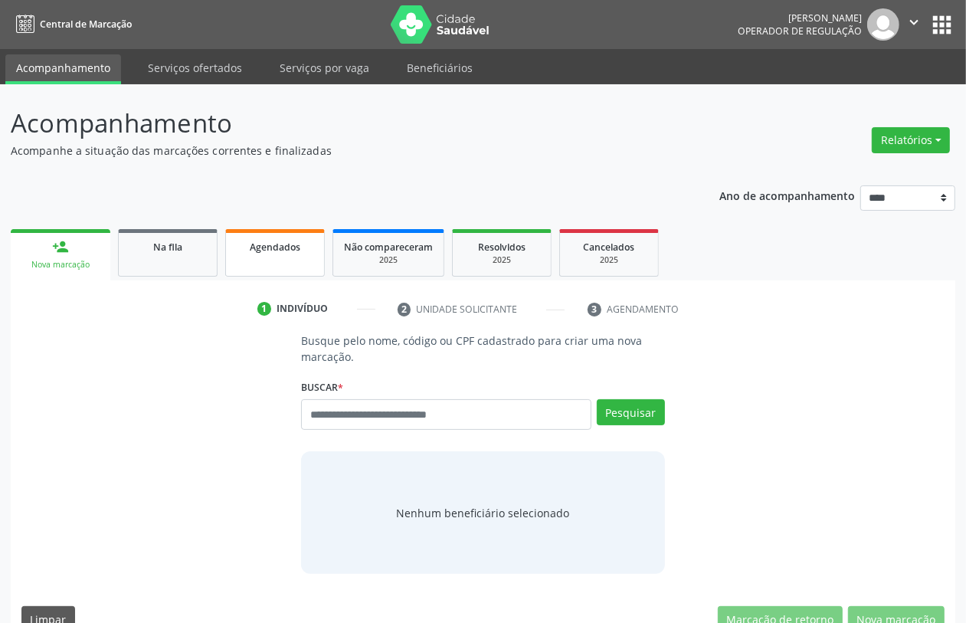
click at [270, 257] on link "Agendados" at bounding box center [275, 252] width 100 height 47
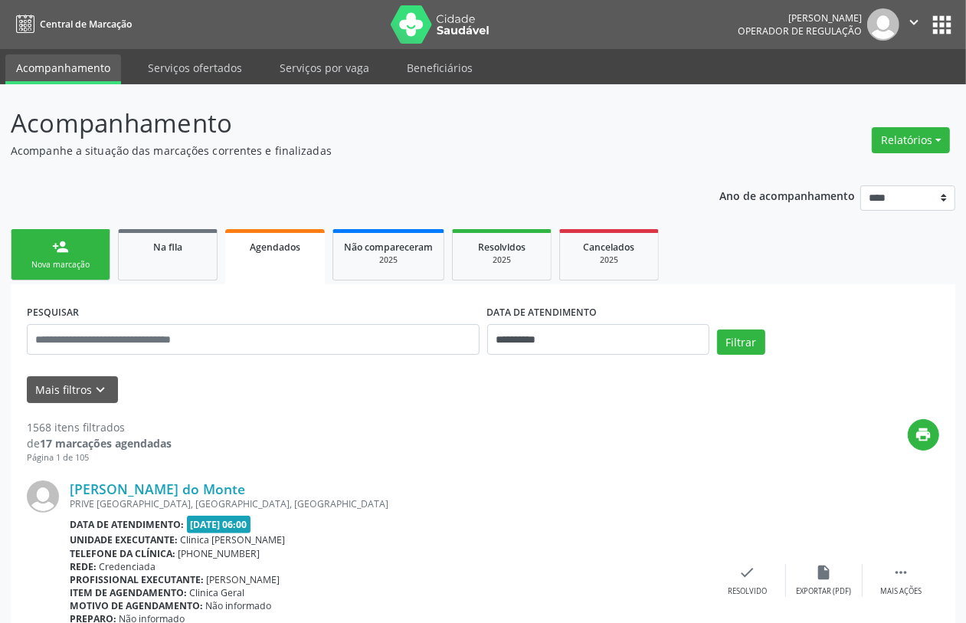
drag, startPoint x: 338, startPoint y: 347, endPoint x: 56, endPoint y: 251, distance: 298.3
click at [56, 251] on div "person_add" at bounding box center [60, 246] width 17 height 17
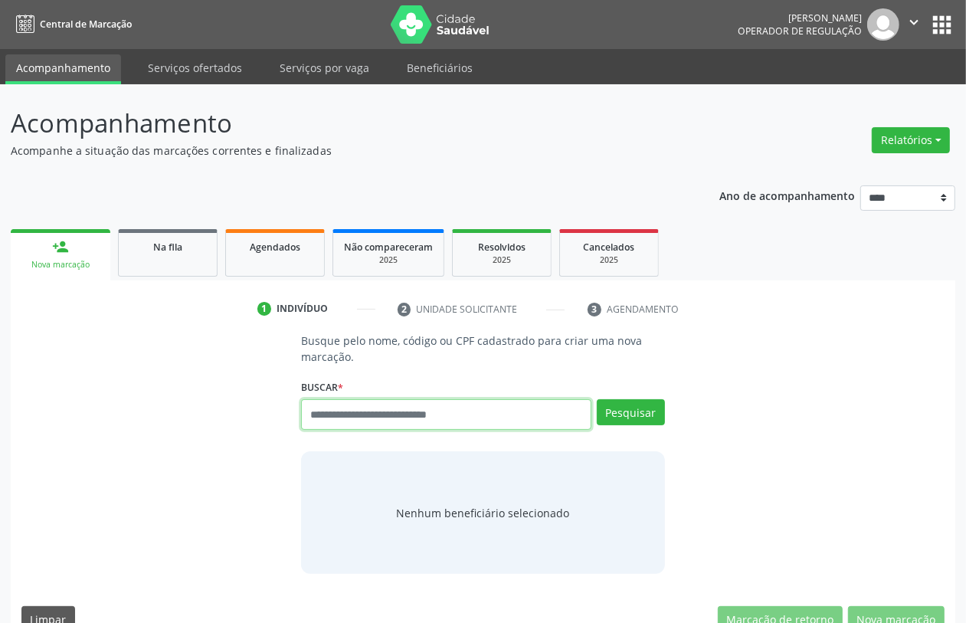
paste input "**********"
type input "**********"
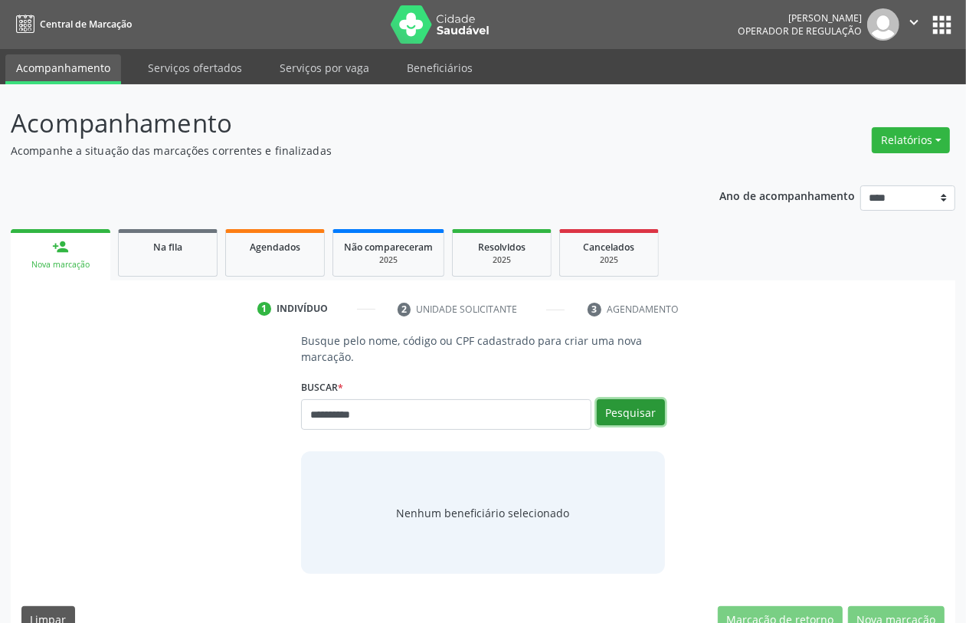
click at [626, 417] on button "Pesquisar" at bounding box center [630, 412] width 68 height 26
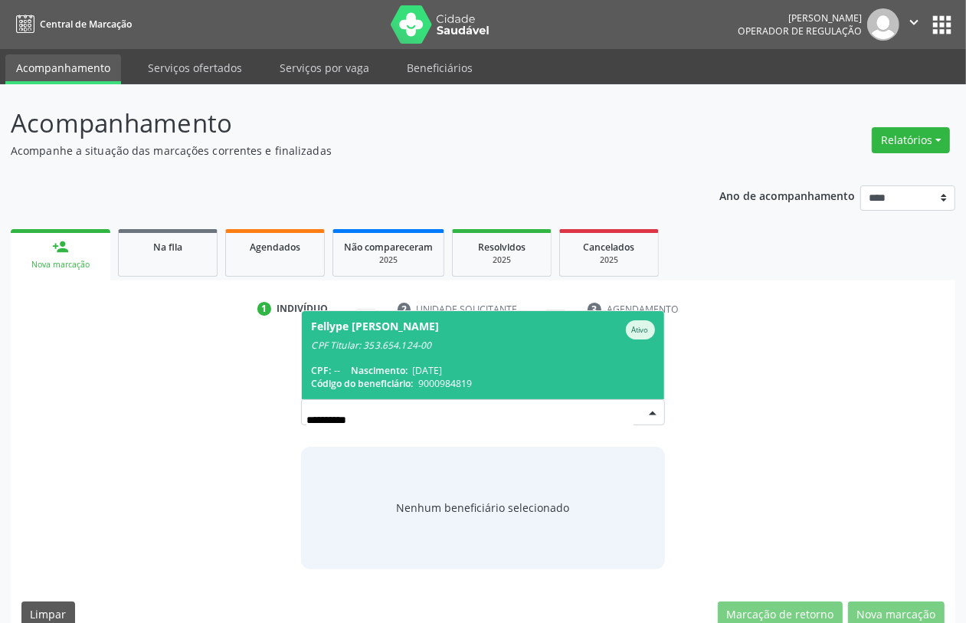
click at [442, 374] on span "[DATE]" at bounding box center [427, 370] width 30 height 13
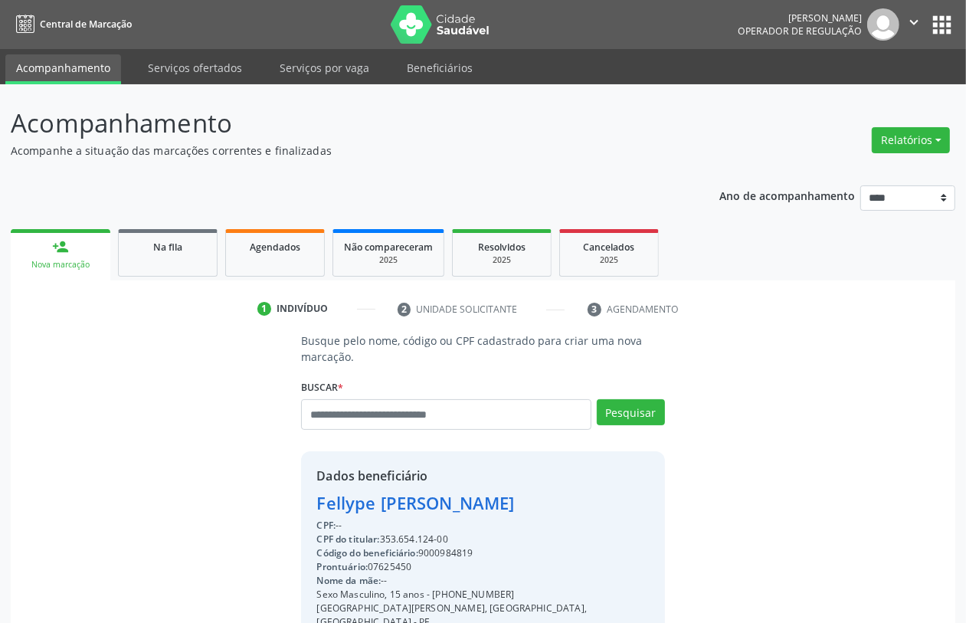
scroll to position [201, 0]
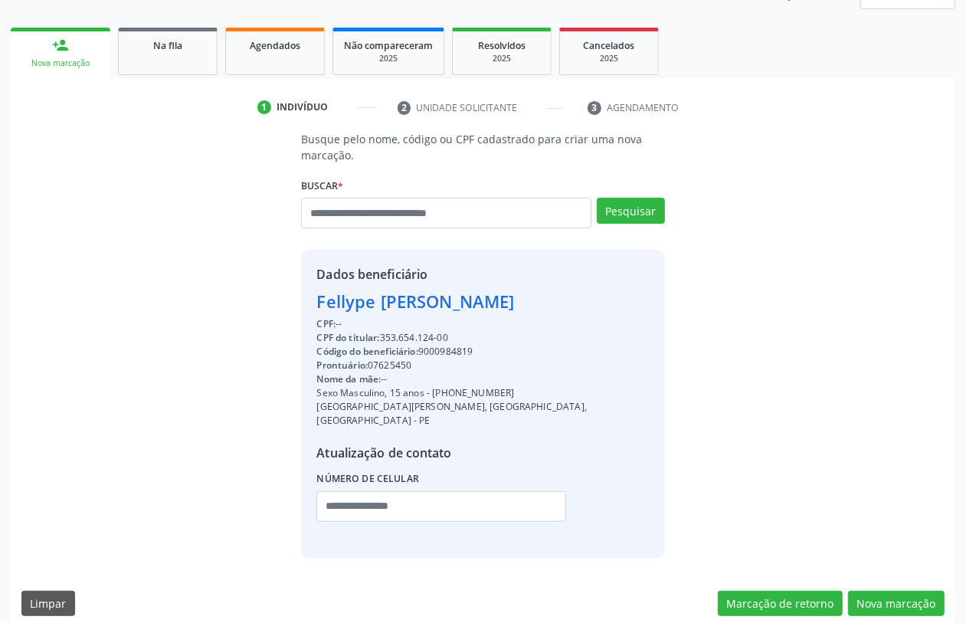
click at [419, 337] on div "CPF do titular: 353.654.124-00" at bounding box center [482, 338] width 332 height 14
drag, startPoint x: 410, startPoint y: 345, endPoint x: 391, endPoint y: 333, distance: 23.4
copy div "353.654.124"
paste input "**********"
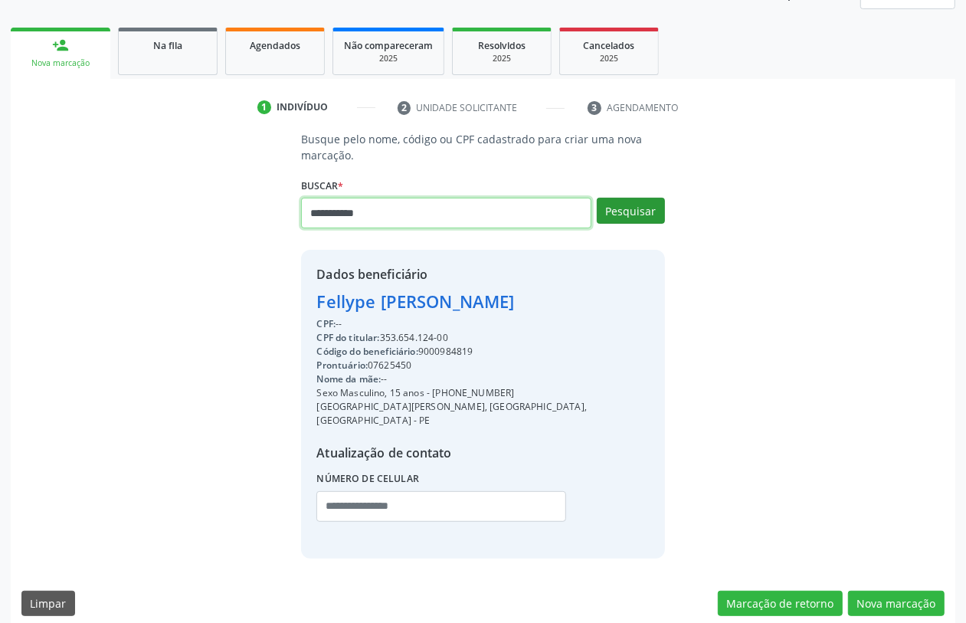
type input "**********"
click at [640, 218] on button "Pesquisar" at bounding box center [630, 211] width 68 height 26
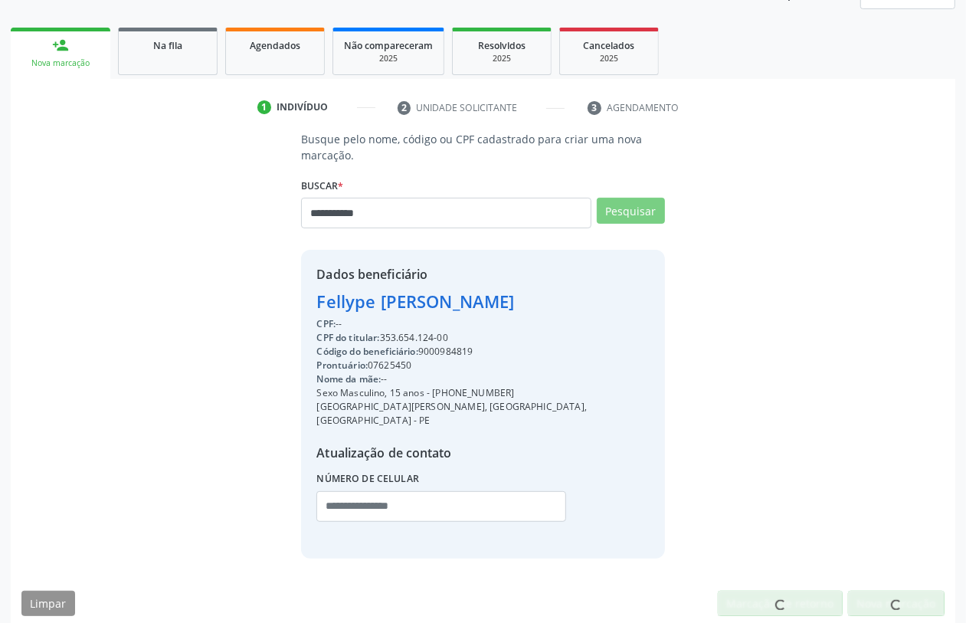
scroll to position [197, 0]
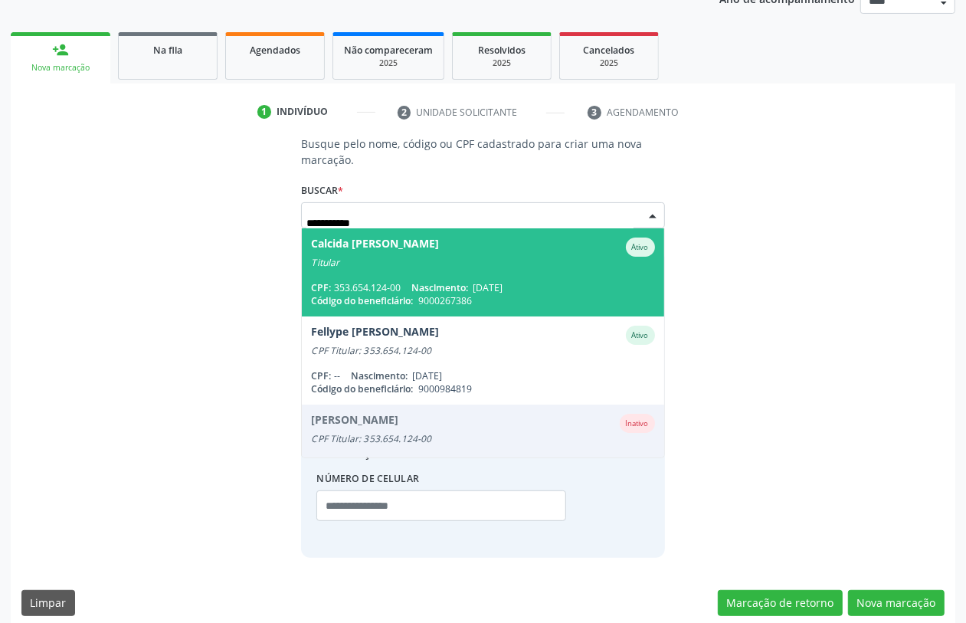
click at [407, 281] on div "CPF: 353.654.124-00 Nascimento: 19/04/1946" at bounding box center [482, 287] width 343 height 13
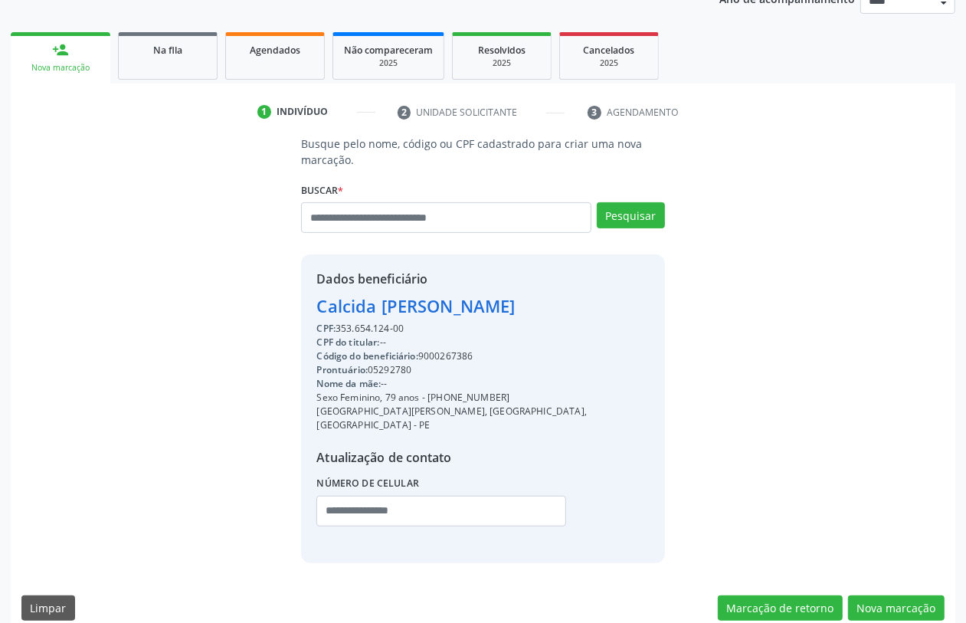
scroll to position [201, 0]
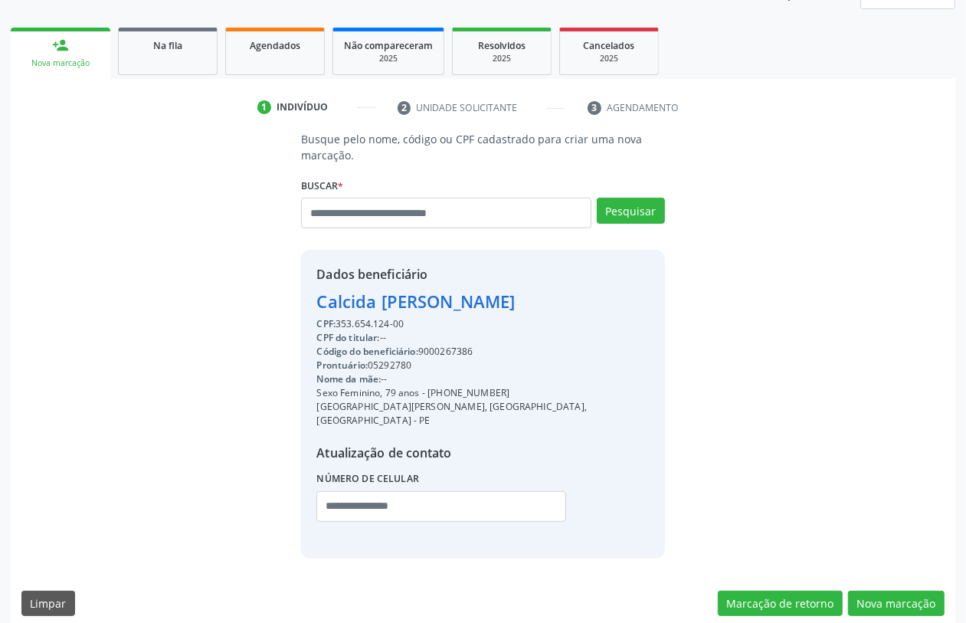
click at [456, 346] on div "Código do beneficiário: 9000267386" at bounding box center [482, 352] width 332 height 14
click at [456, 347] on div "Código do beneficiário: 9000267386" at bounding box center [482, 352] width 332 height 14
copy div "9000267386"
click at [285, 57] on link "Agendados" at bounding box center [275, 51] width 100 height 47
select select "*"
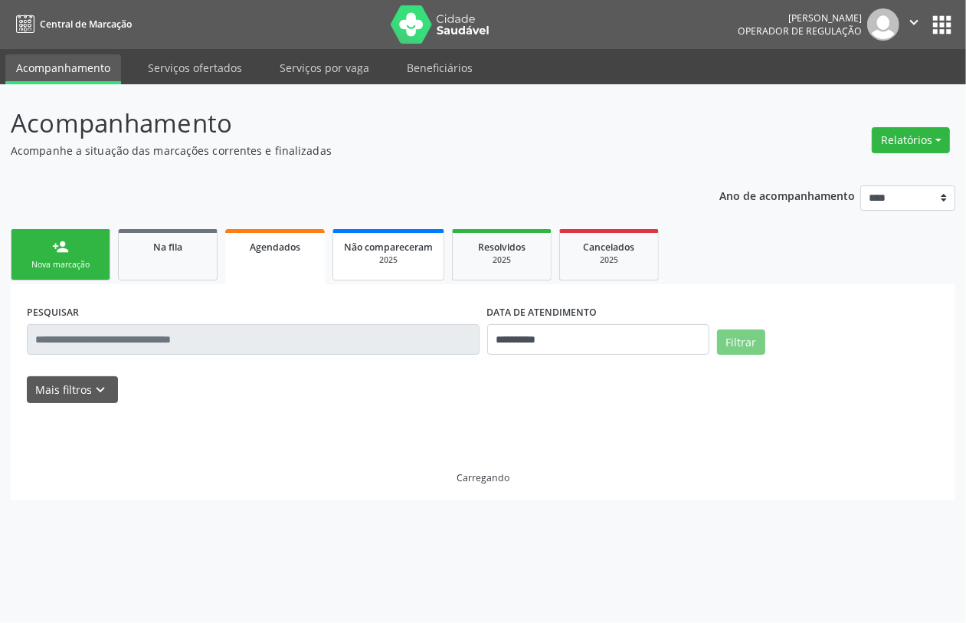
scroll to position [0, 0]
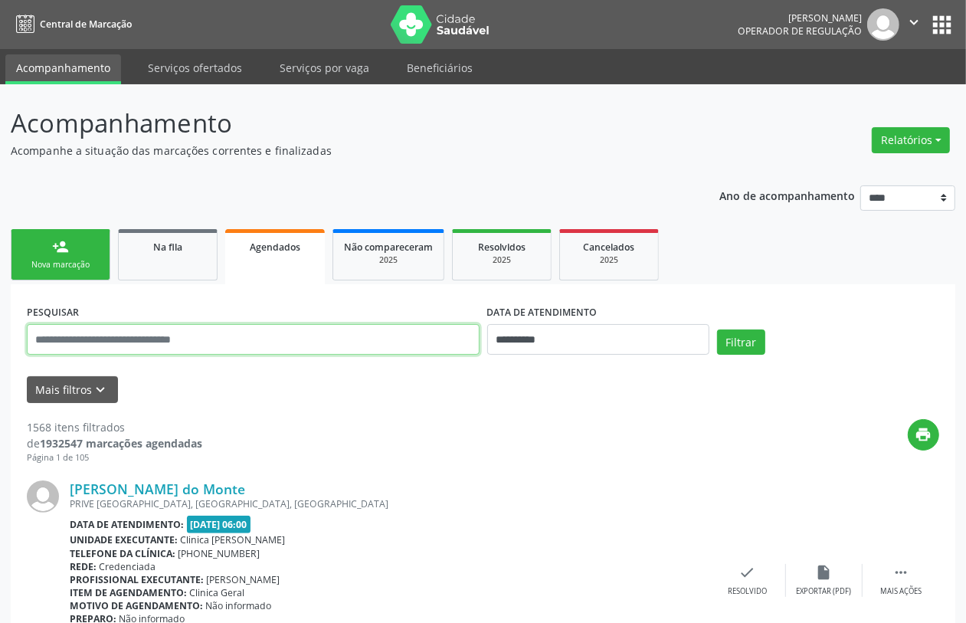
drag, startPoint x: 416, startPoint y: 335, endPoint x: 399, endPoint y: 339, distance: 17.5
paste input "**********"
type input "**********"
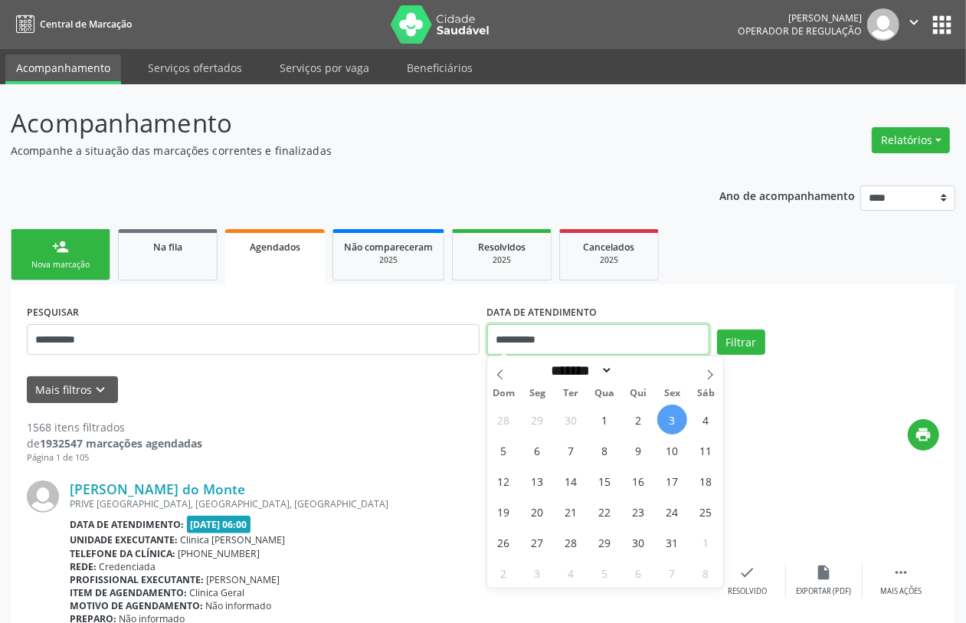
click at [619, 347] on input "**********" at bounding box center [598, 339] width 222 height 31
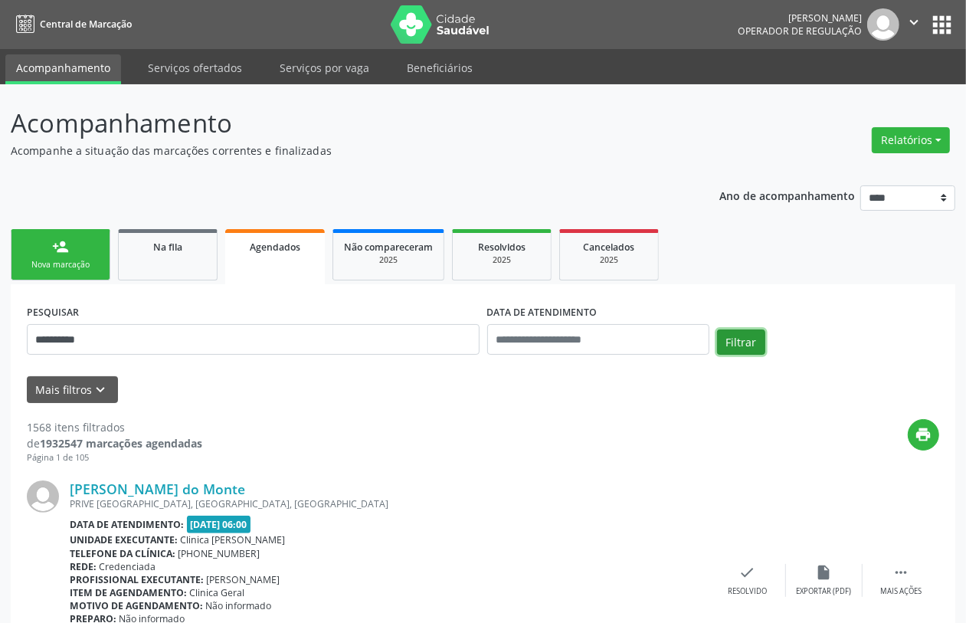
click at [740, 345] on button "Filtrar" at bounding box center [741, 342] width 48 height 26
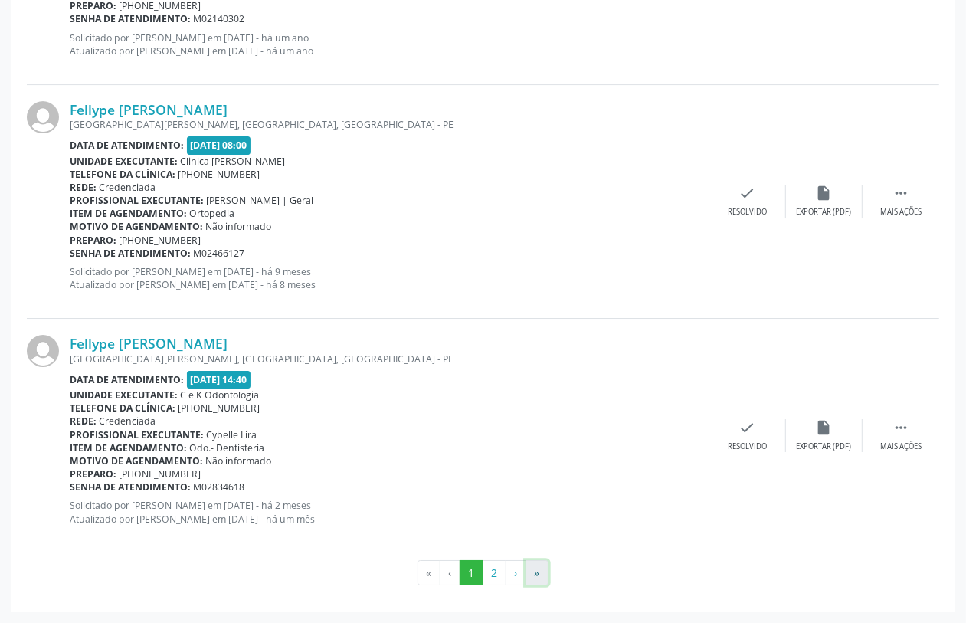
click at [534, 567] on button "»" at bounding box center [536, 573] width 23 height 26
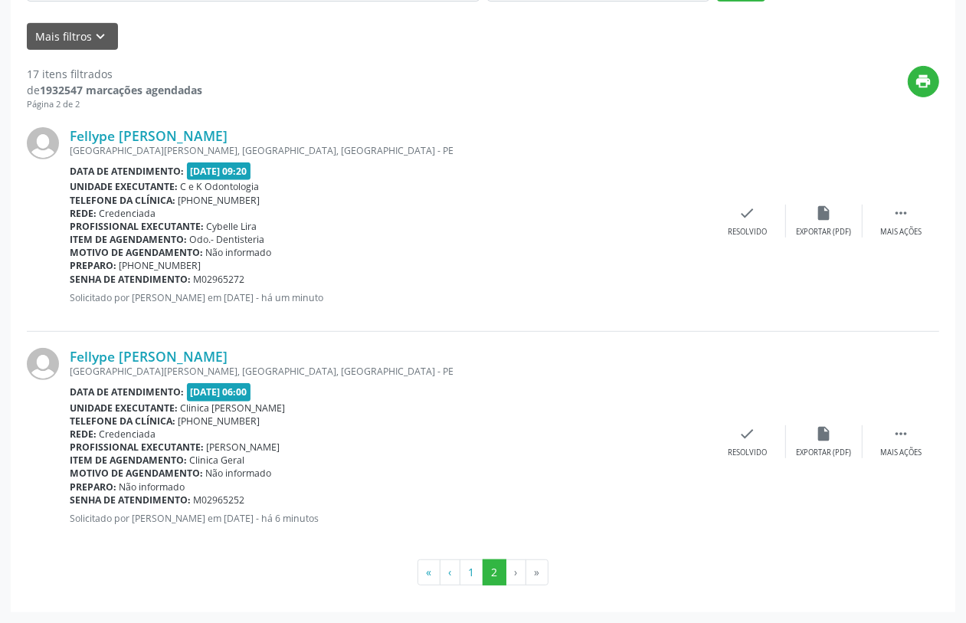
scroll to position [0, 0]
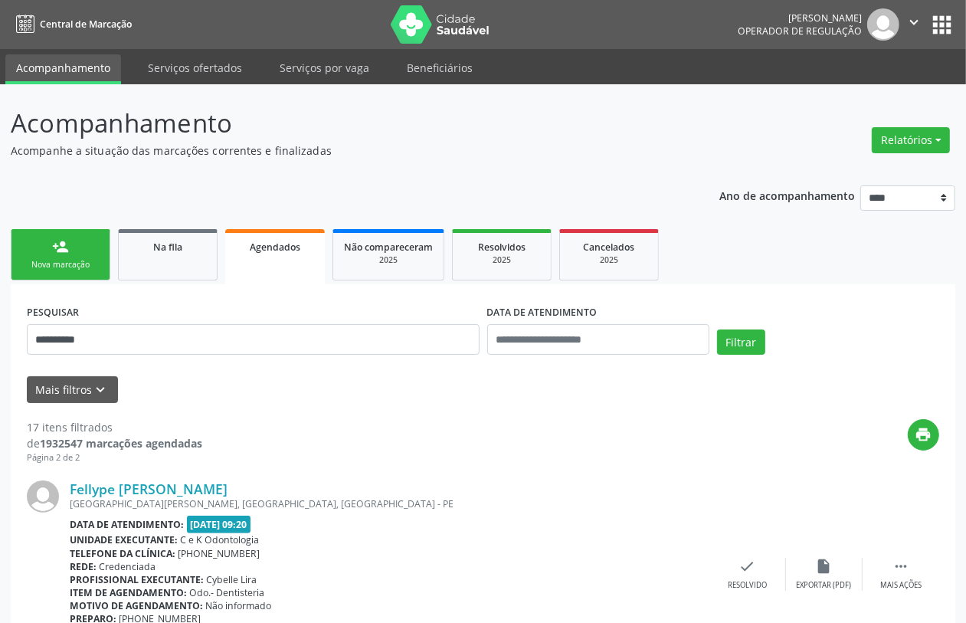
click at [50, 262] on div "Nova marcação" at bounding box center [60, 264] width 77 height 11
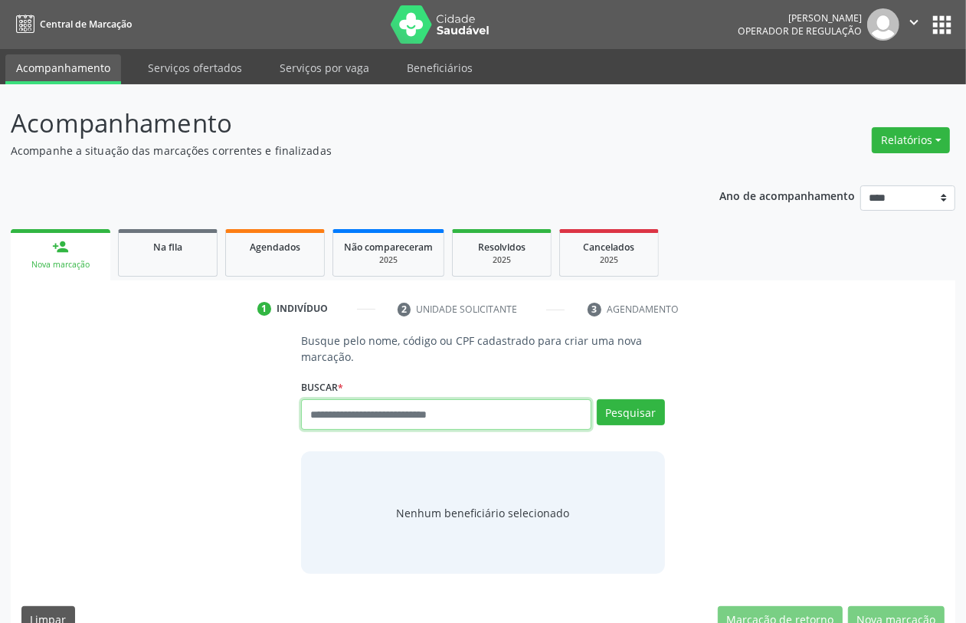
click at [426, 416] on input "text" at bounding box center [445, 414] width 289 height 31
paste input "**********"
type input "**********"
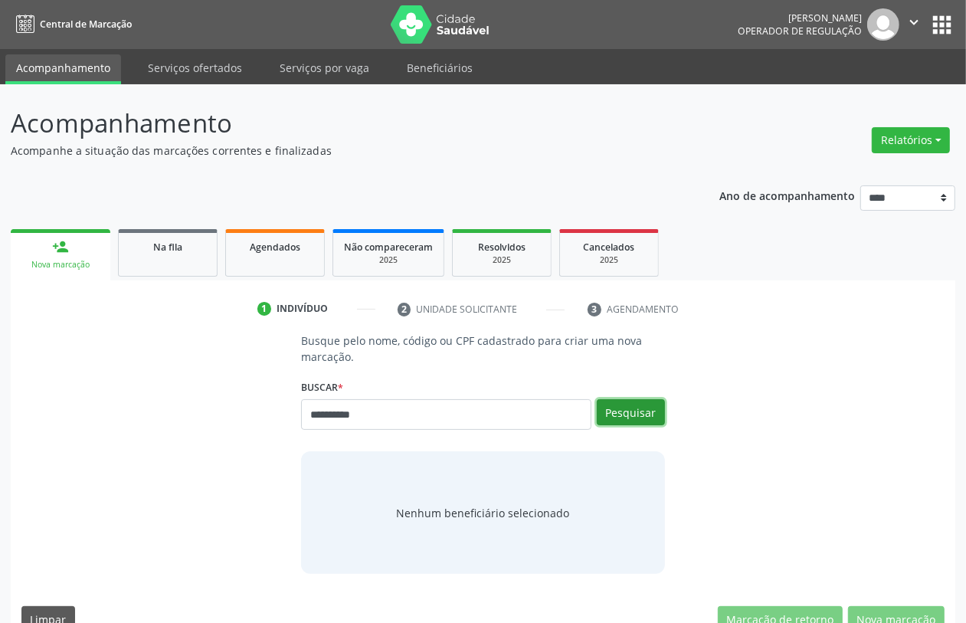
click at [617, 410] on button "Pesquisar" at bounding box center [630, 412] width 68 height 26
type input "**********"
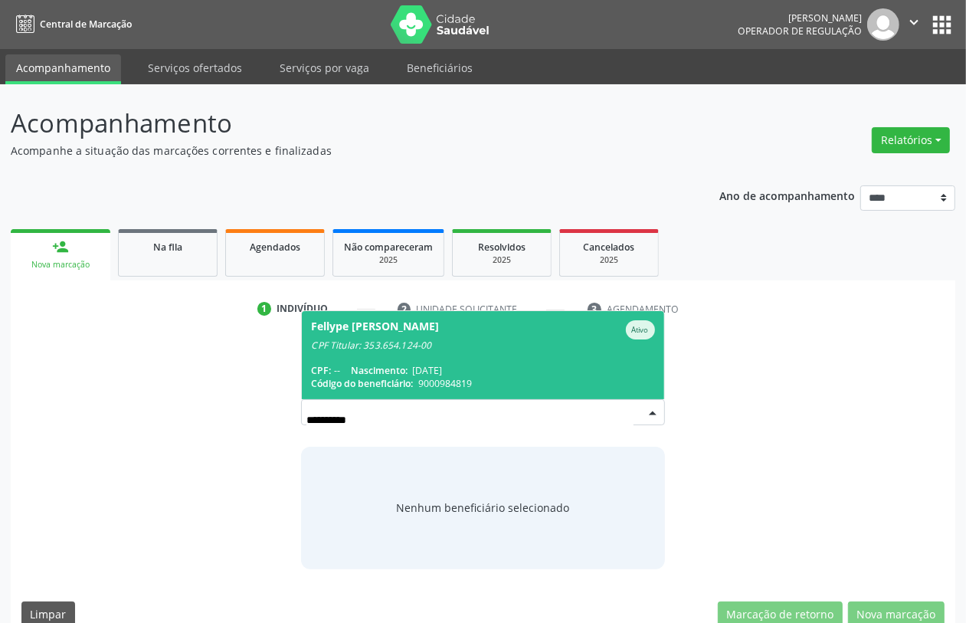
click at [486, 361] on span "Fellype [PERSON_NAME] CPF Titular: 353.654.124-00 CPF: -- Nascimento: [DATE] Có…" at bounding box center [482, 355] width 361 height 88
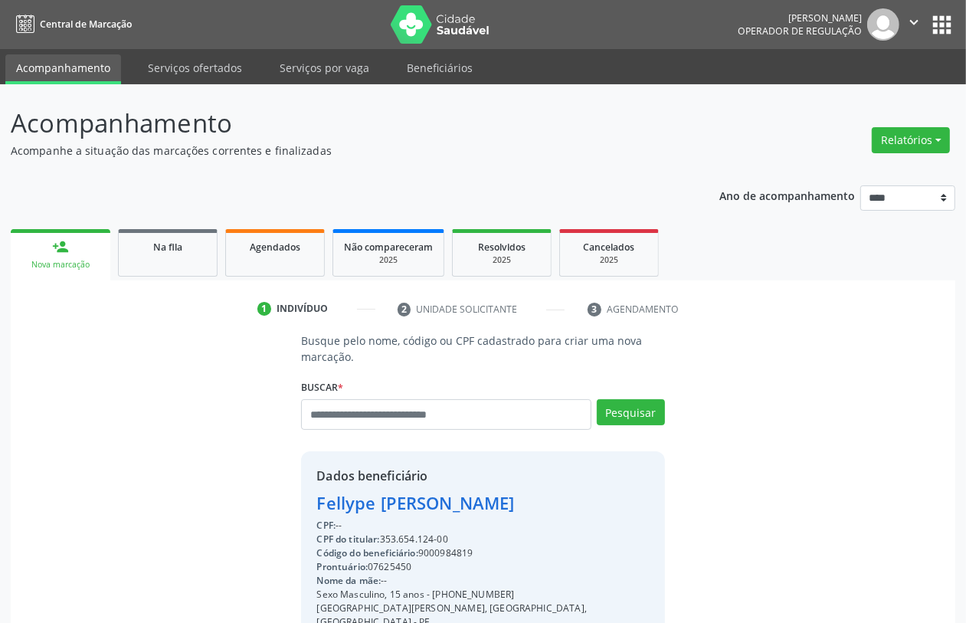
scroll to position [201, 0]
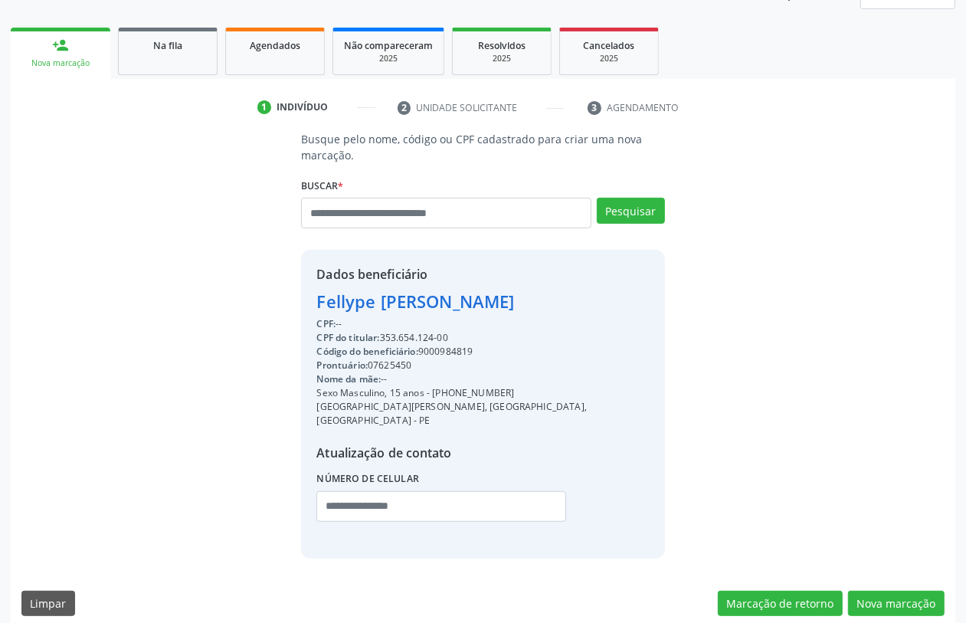
click at [396, 332] on div "CPF do titular: 353.654.124-00" at bounding box center [482, 338] width 332 height 14
copy div "353.654.124"
paste input "**********"
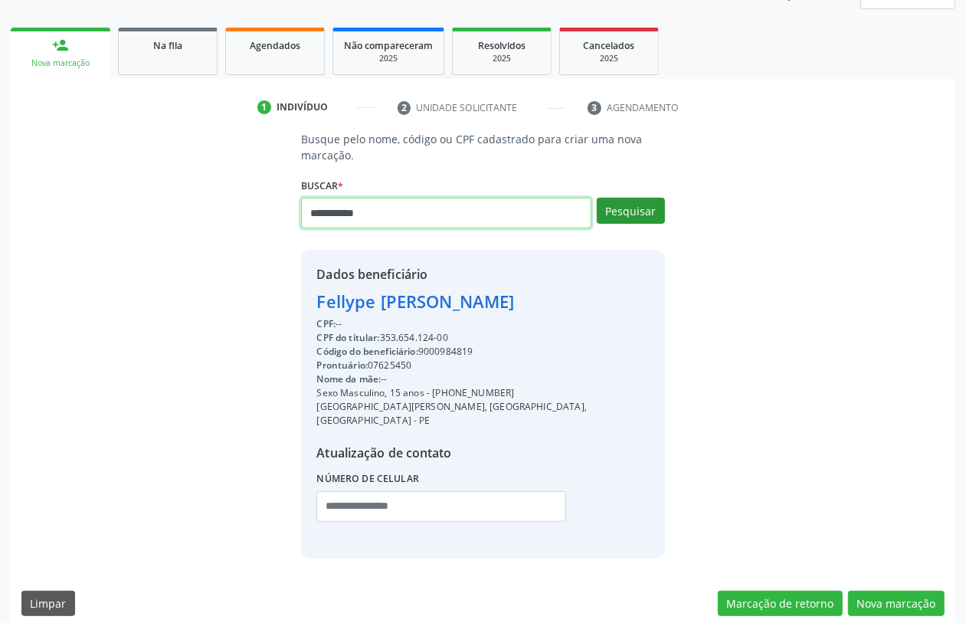
type input "**********"
click at [636, 219] on button "Pesquisar" at bounding box center [630, 211] width 68 height 26
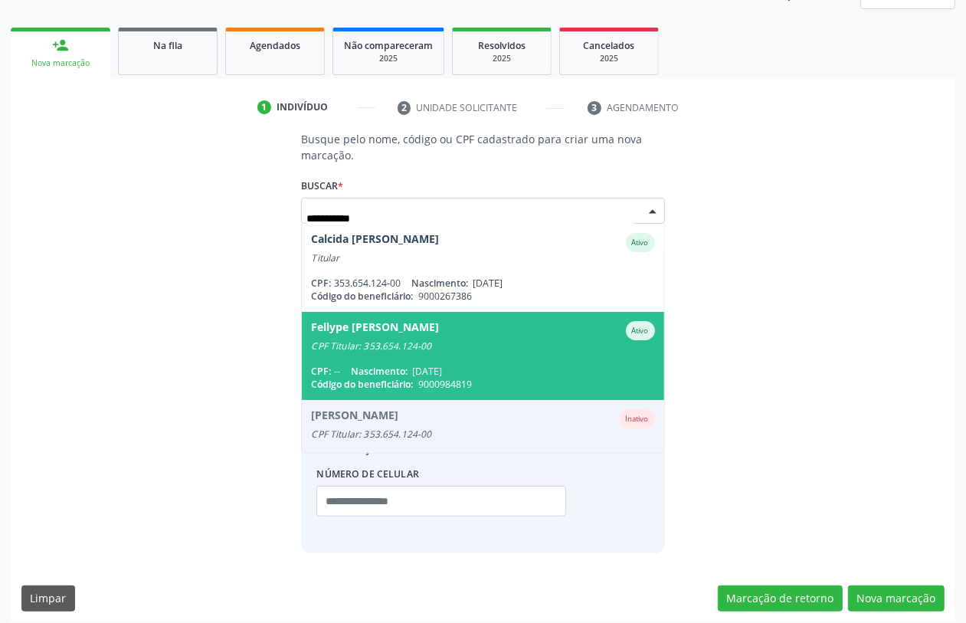
scroll to position [197, 0]
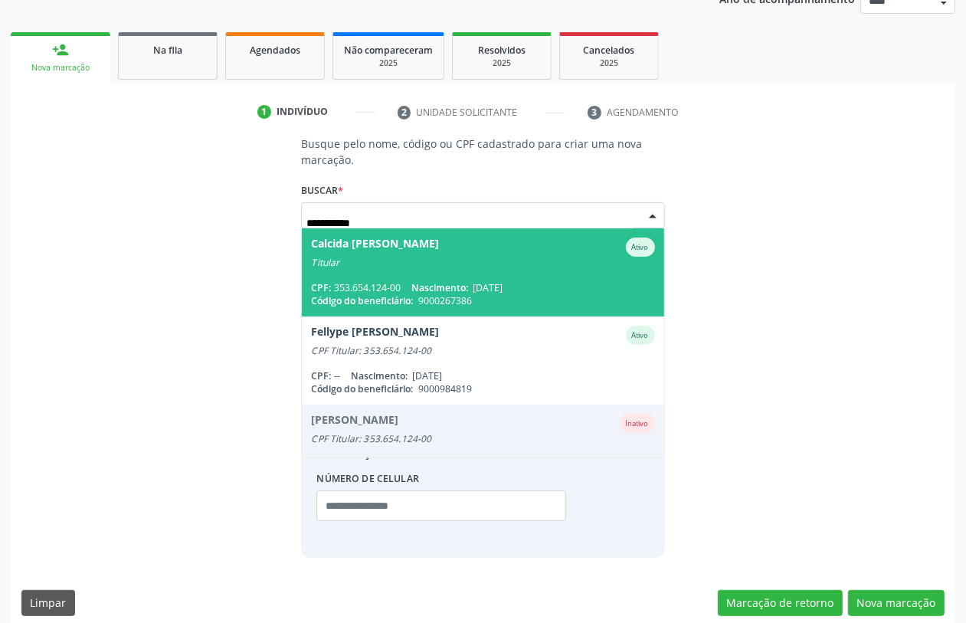
click at [391, 281] on div "CPF: 353.654.124-00 Nascimento: 19/04/1946" at bounding box center [482, 287] width 343 height 13
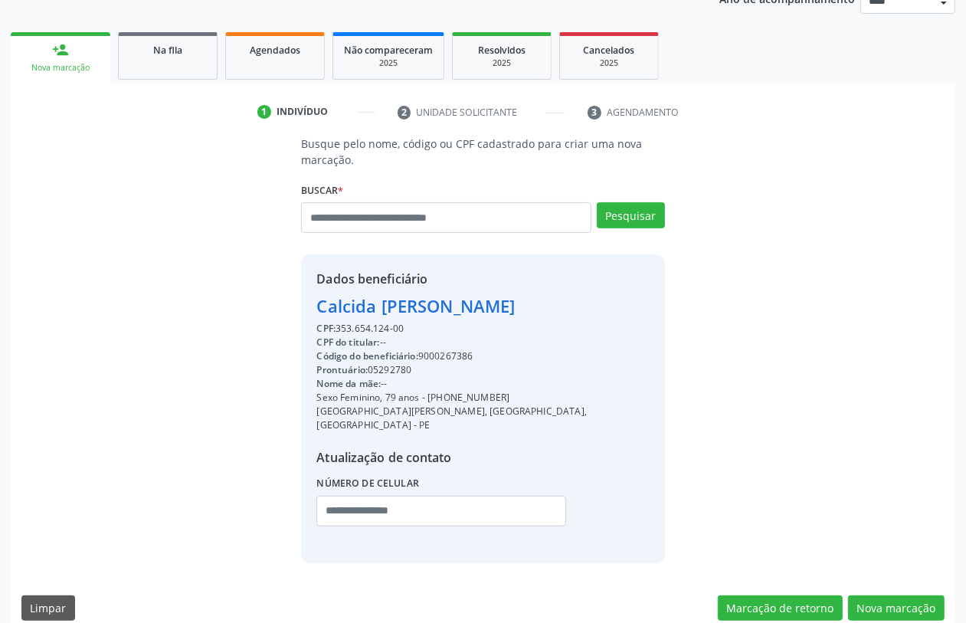
scroll to position [201, 0]
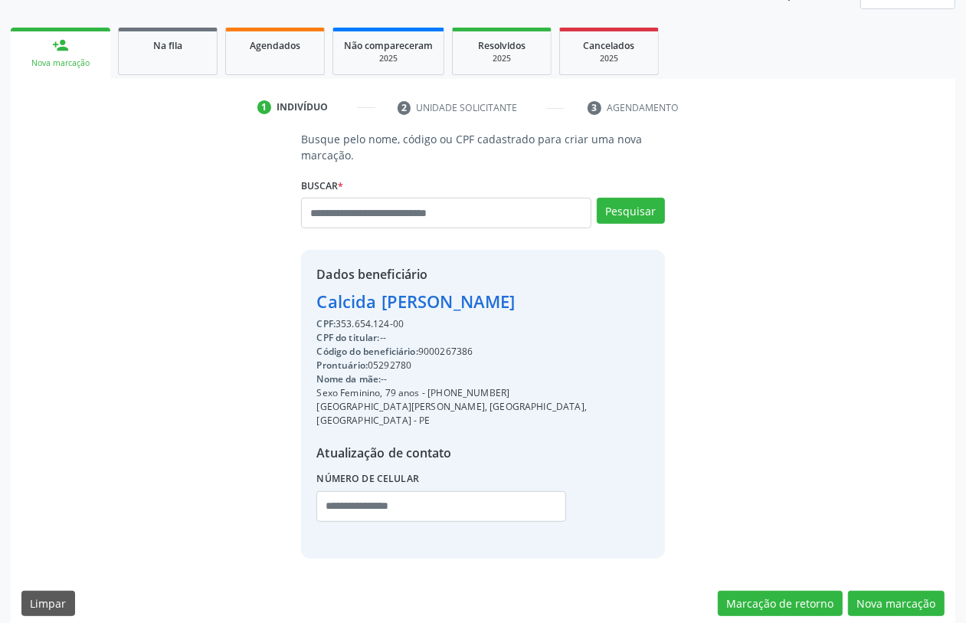
click at [448, 345] on div "Código do beneficiário: 9000267386" at bounding box center [482, 352] width 332 height 14
copy div "9000267386"
click at [279, 57] on link "Agendados" at bounding box center [275, 51] width 100 height 47
select select "*"
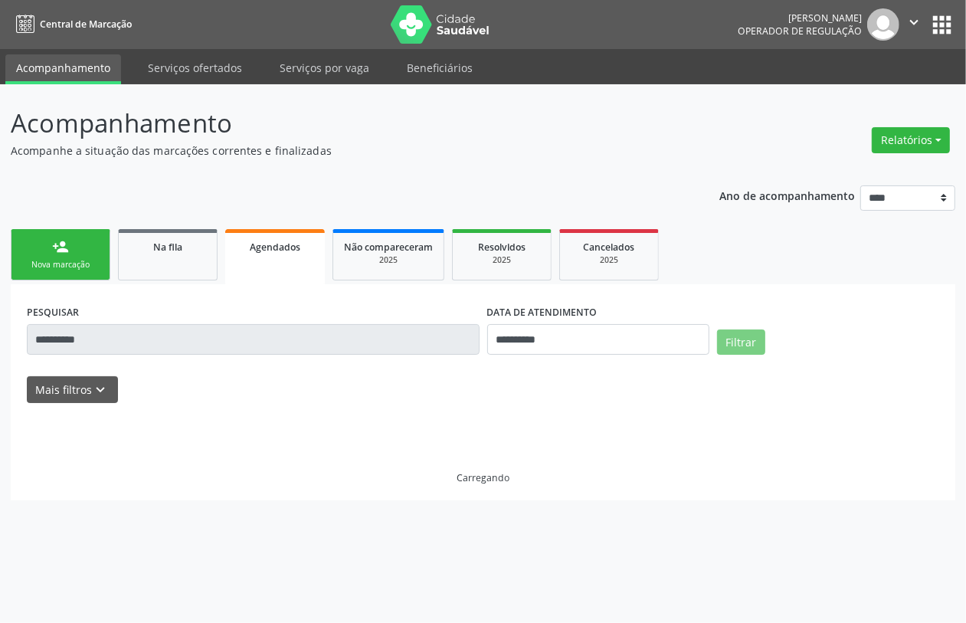
scroll to position [0, 0]
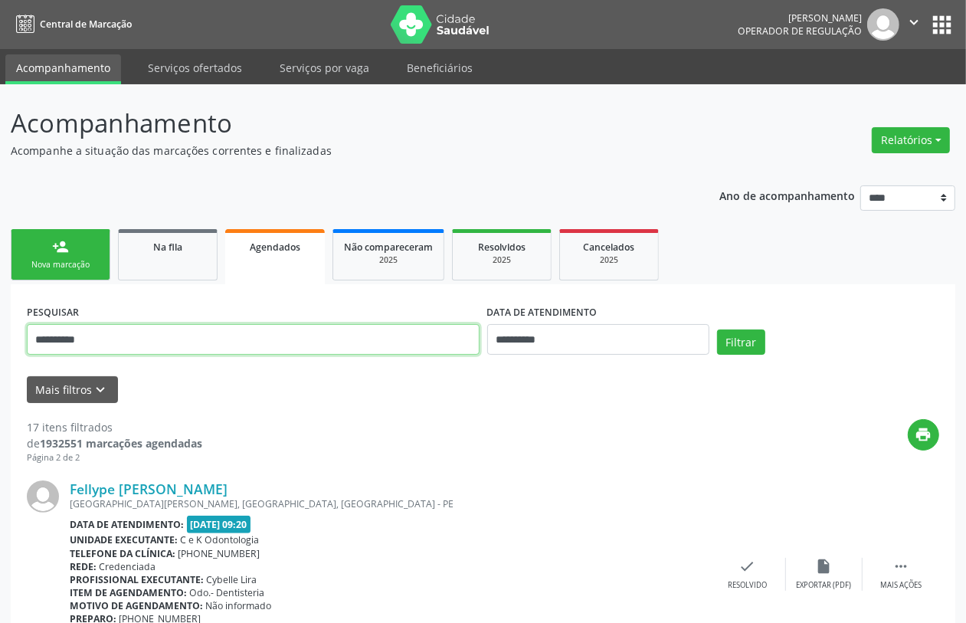
click at [384, 342] on input "**********" at bounding box center [253, 339] width 453 height 31
click at [384, 341] on input "**********" at bounding box center [253, 339] width 453 height 31
paste input "text"
type input "**********"
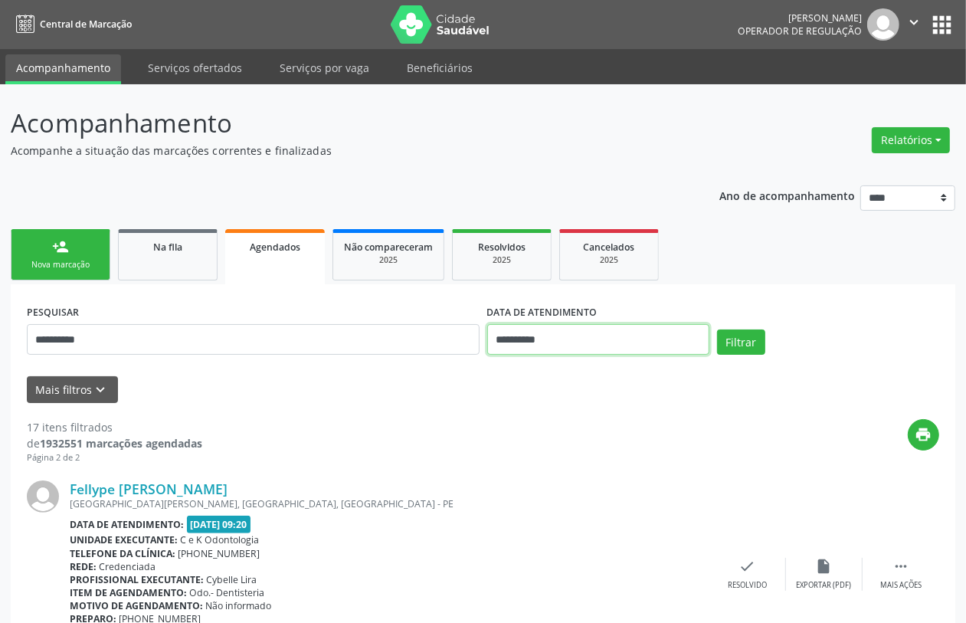
click at [603, 347] on input "**********" at bounding box center [598, 339] width 222 height 31
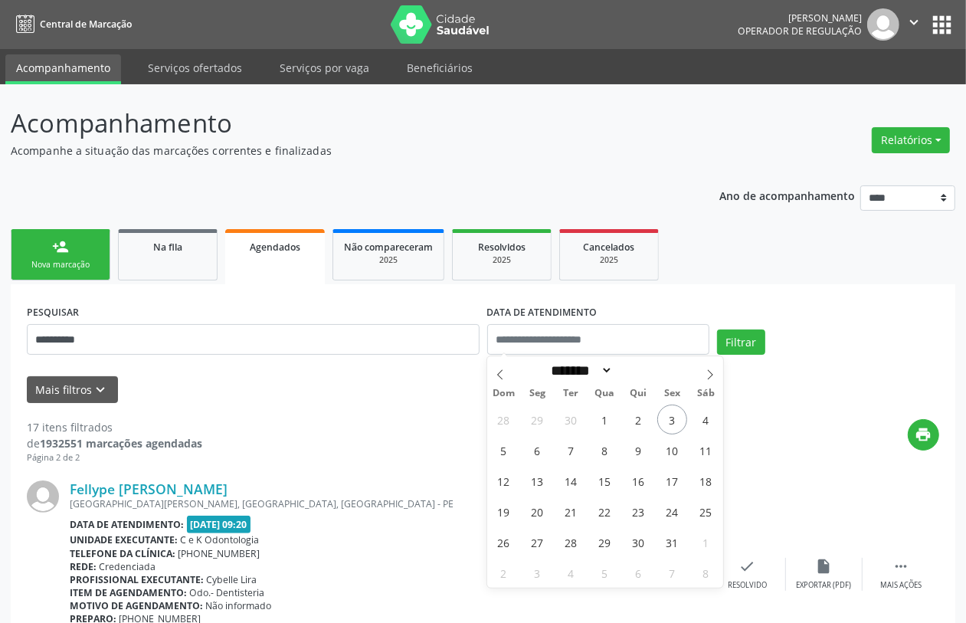
click at [764, 335] on div "Filtrar" at bounding box center [828, 347] width 230 height 37
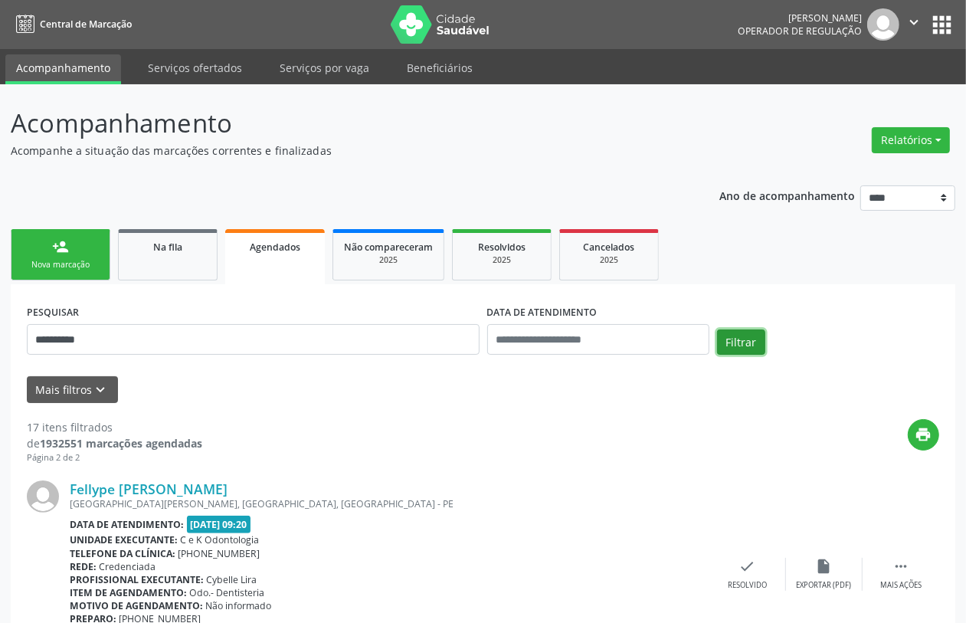
click at [744, 338] on button "Filtrar" at bounding box center [741, 342] width 48 height 26
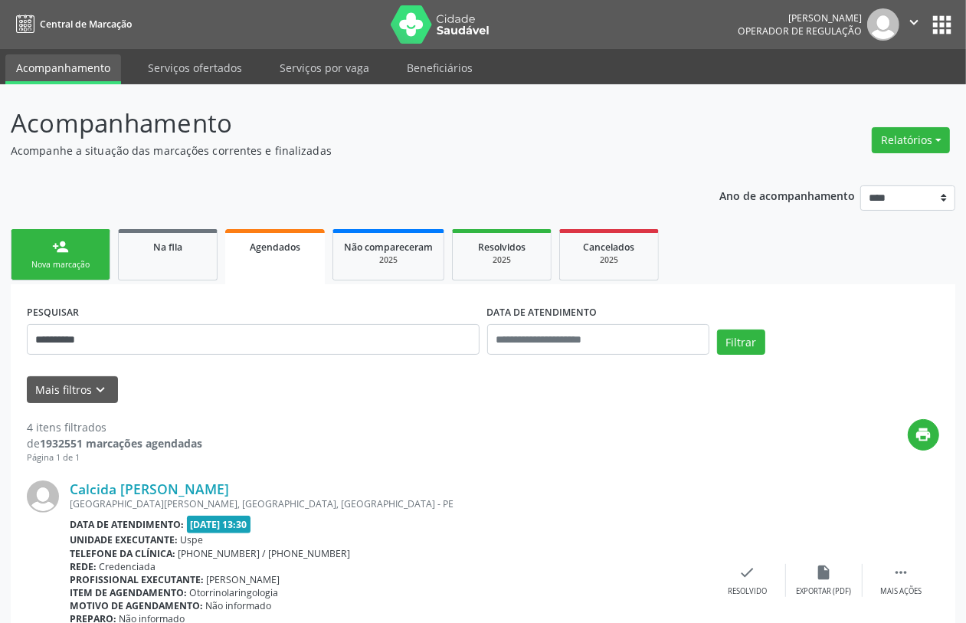
click at [58, 257] on link "person_add Nova marcação" at bounding box center [61, 254] width 100 height 51
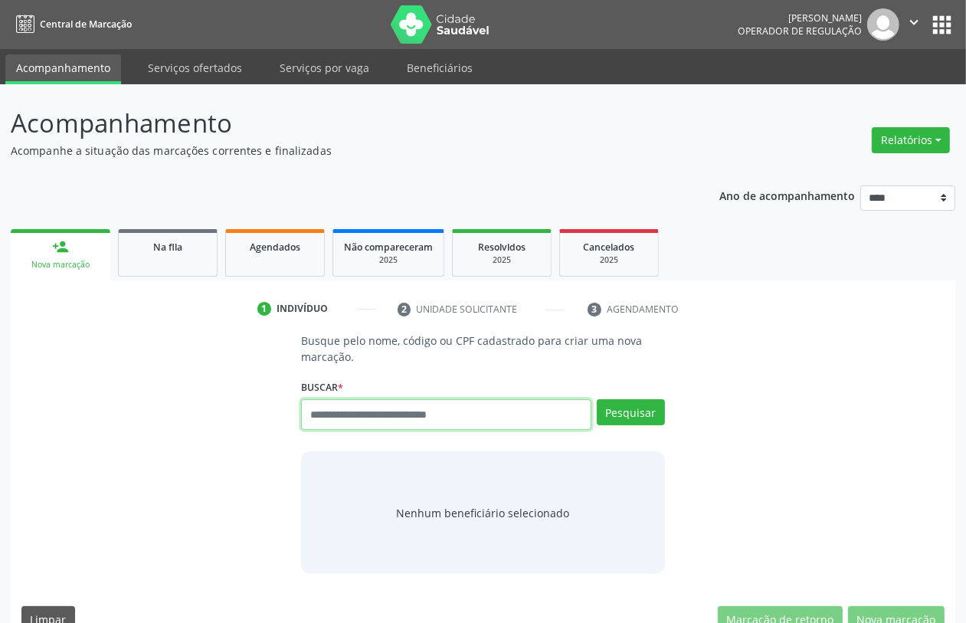
click at [387, 413] on input "text" at bounding box center [445, 414] width 289 height 31
